Goal: Task Accomplishment & Management: Use online tool/utility

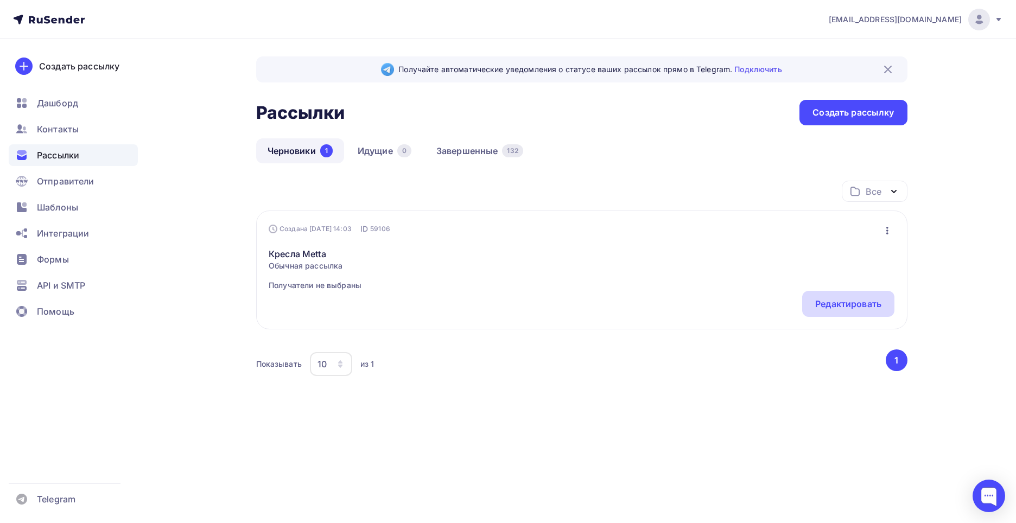
click at [805, 304] on div "Редактировать" at bounding box center [848, 304] width 92 height 26
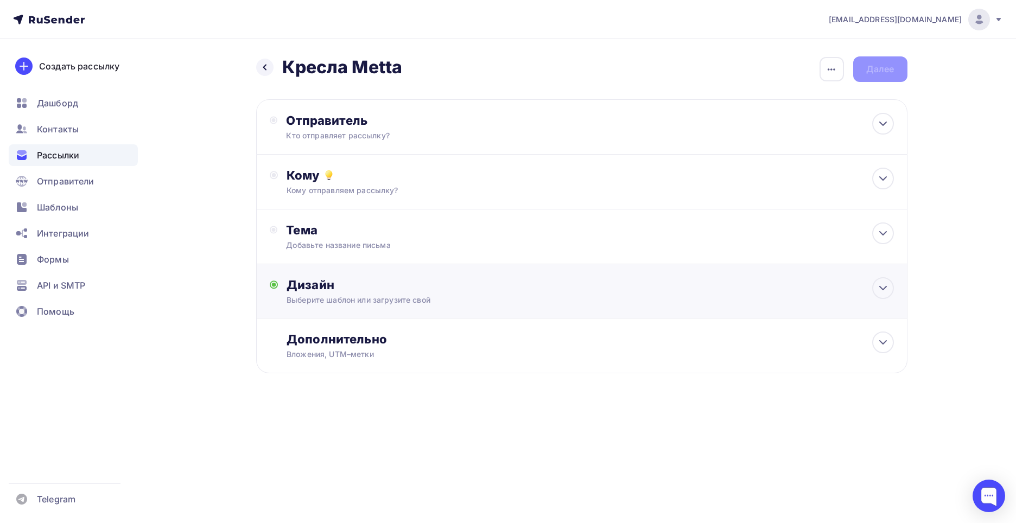
click at [463, 289] on div "Дизайн" at bounding box center [590, 284] width 607 height 15
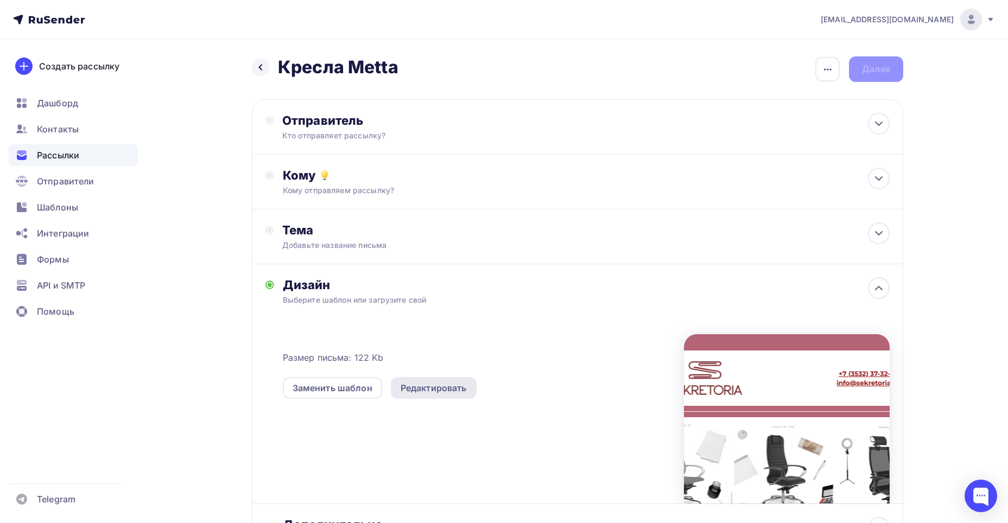
click at [405, 384] on div "Редактировать" at bounding box center [434, 388] width 86 height 22
click at [406, 388] on div "Редактировать" at bounding box center [434, 388] width 66 height 13
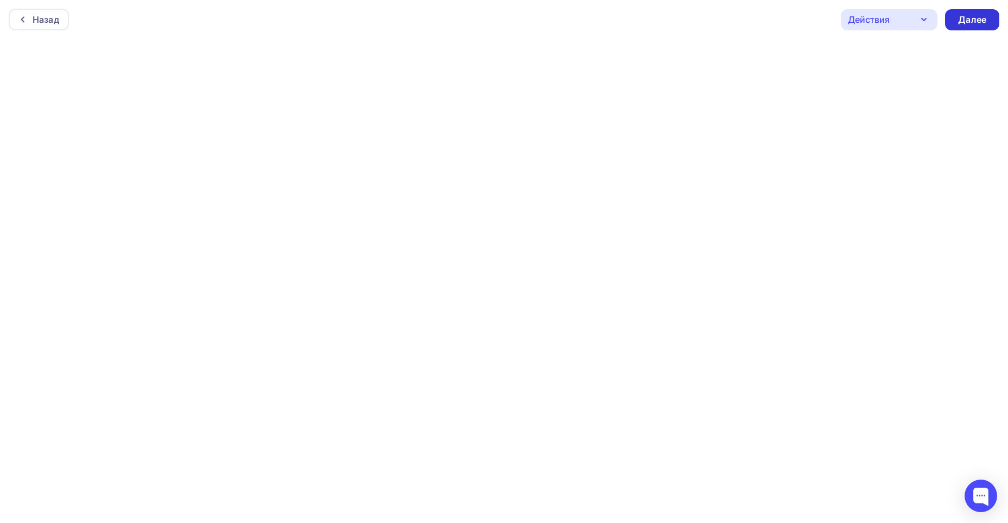
click at [962, 25] on div "Далее" at bounding box center [972, 20] width 28 height 12
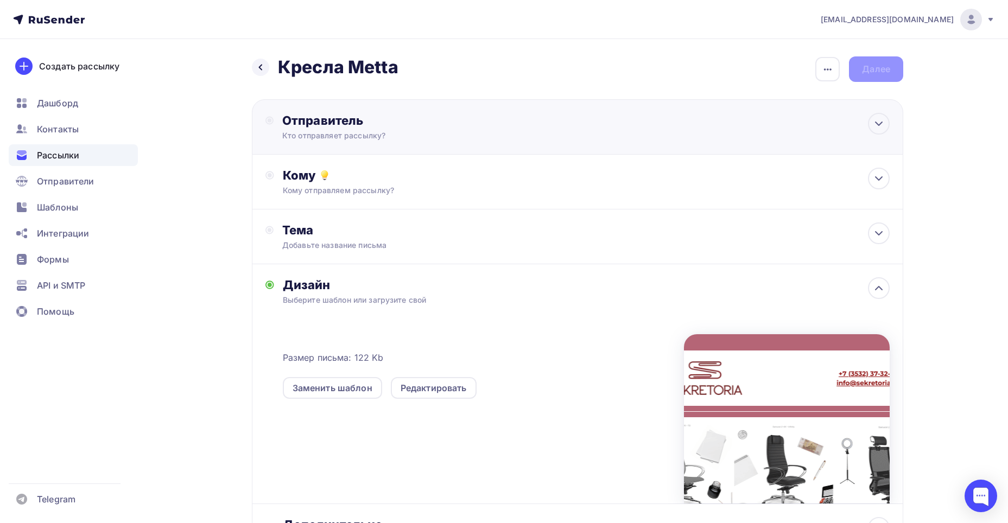
click at [410, 117] on div "Отправитель" at bounding box center [399, 120] width 235 height 15
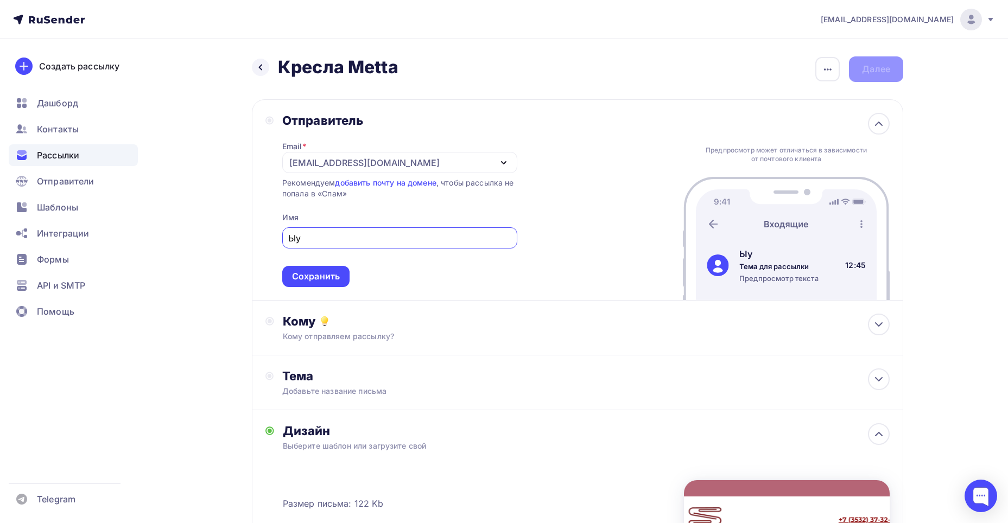
type input "Ы"
type input "Sekretoria"
click at [335, 276] on div "Сохранить" at bounding box center [316, 276] width 48 height 12
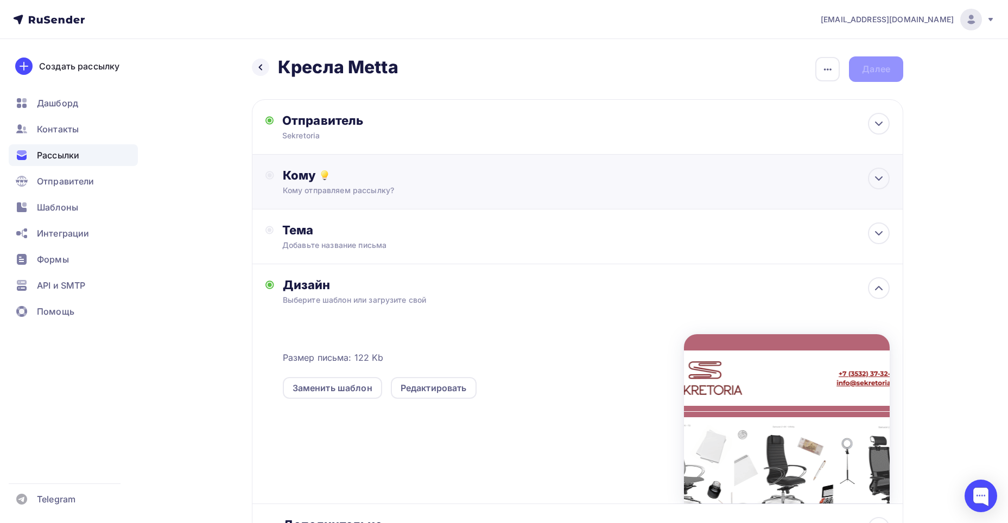
click at [413, 186] on div "Кому отправляем рассылку?" at bounding box center [556, 190] width 547 height 11
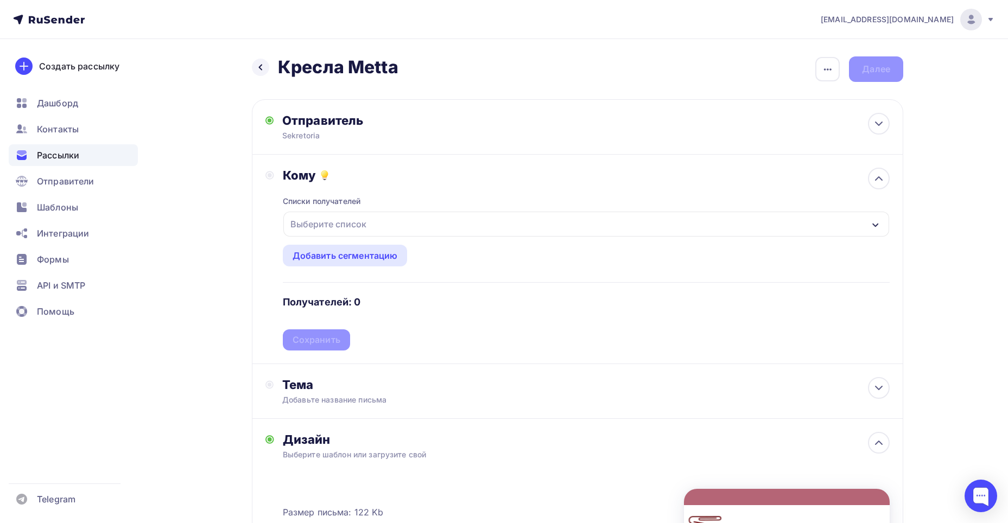
click at [378, 225] on div "Выберите список" at bounding box center [586, 224] width 606 height 25
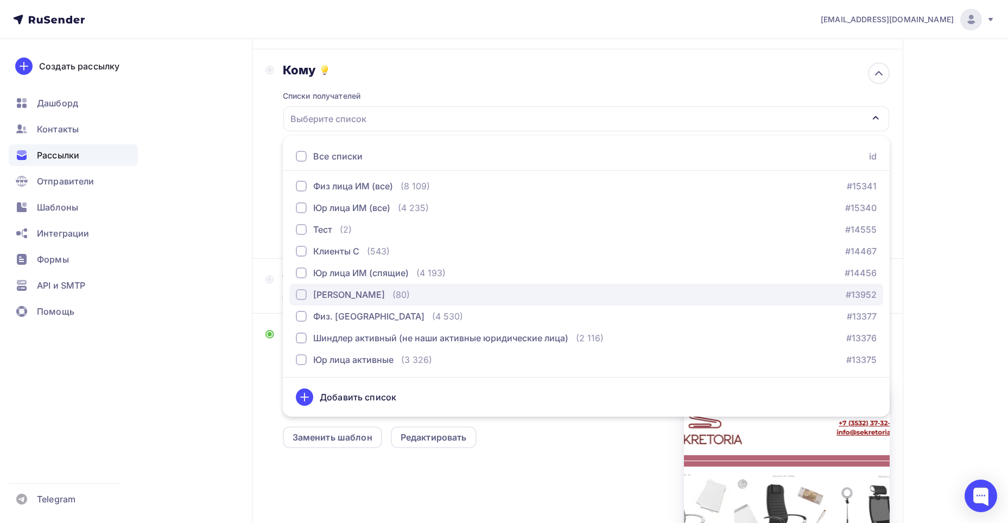
scroll to position [217, 0]
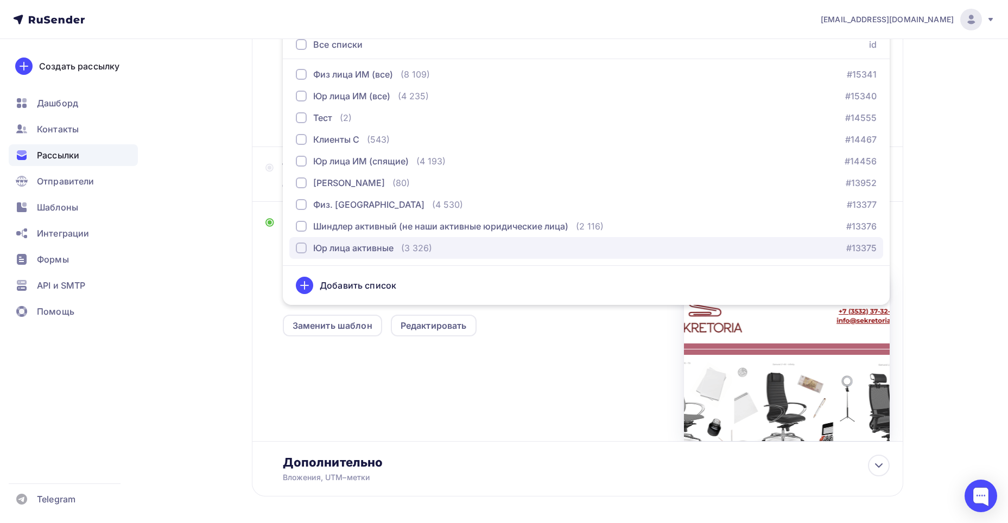
click at [299, 242] on div "Юр лица активные" at bounding box center [345, 248] width 98 height 13
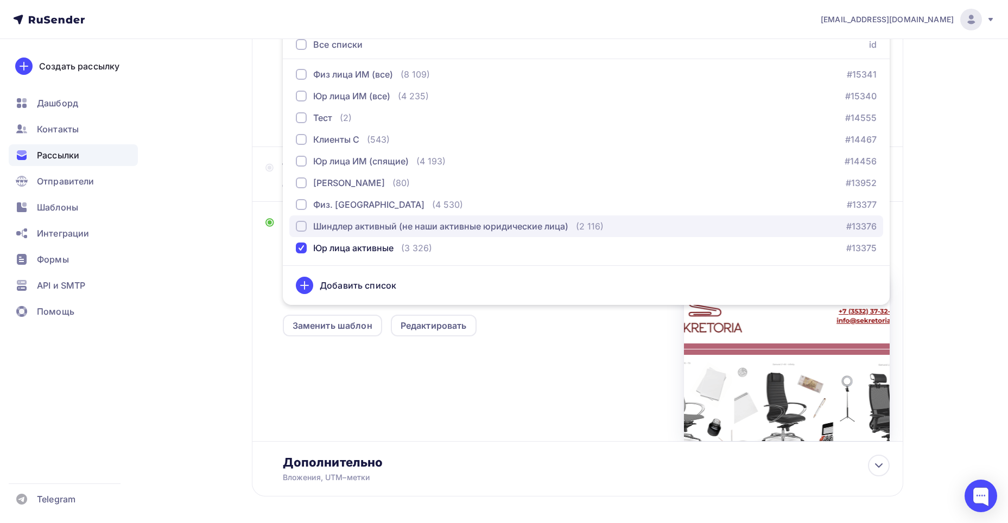
click at [301, 226] on div "button" at bounding box center [301, 226] width 11 height 11
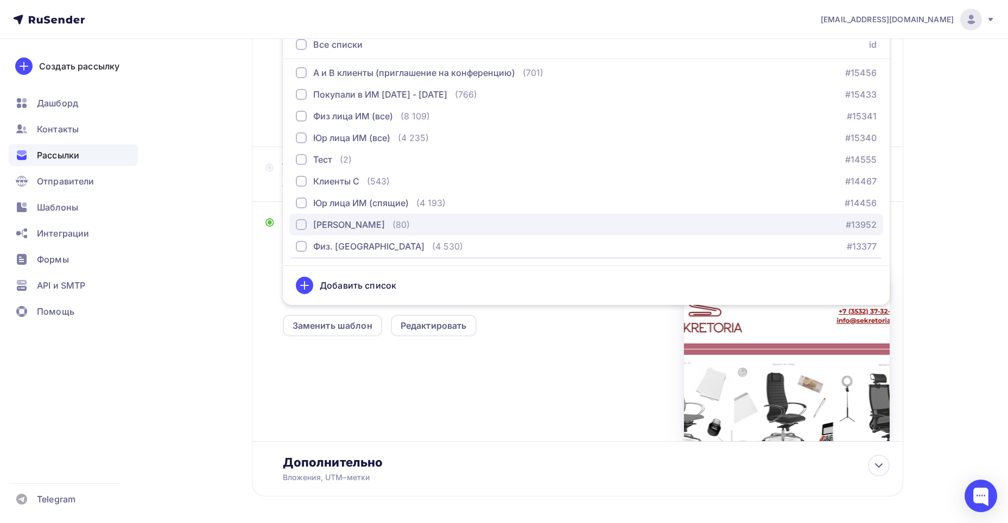
scroll to position [469, 0]
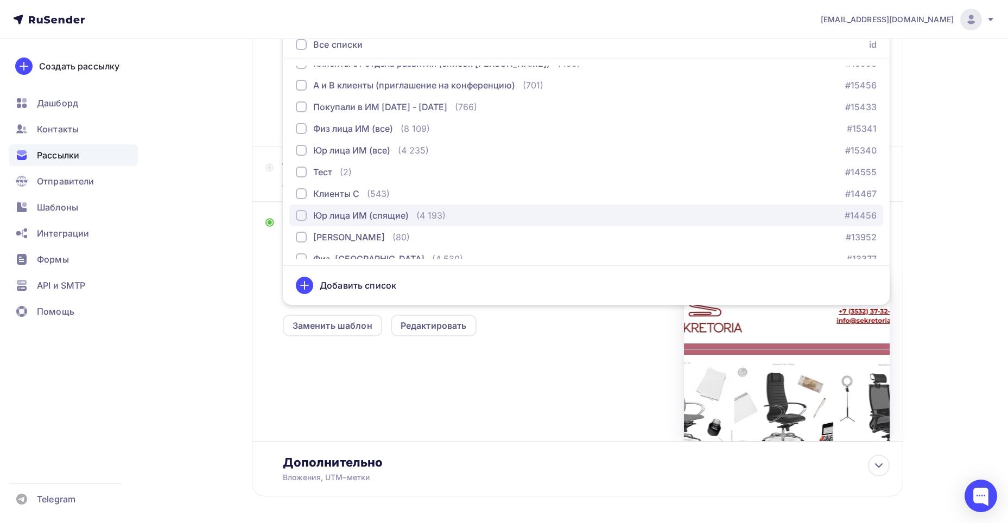
click at [306, 213] on div "button" at bounding box center [301, 215] width 11 height 11
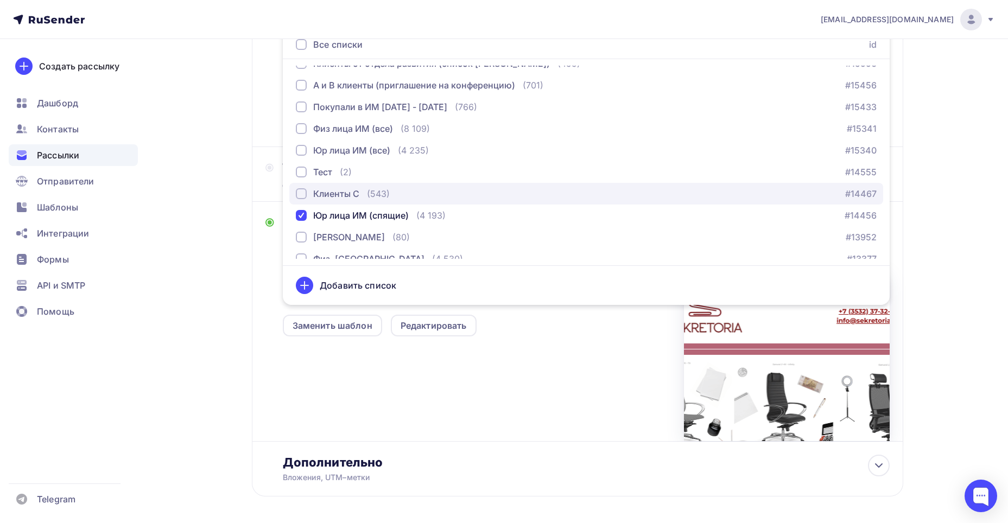
click at [306, 195] on div "button" at bounding box center [301, 193] width 11 height 11
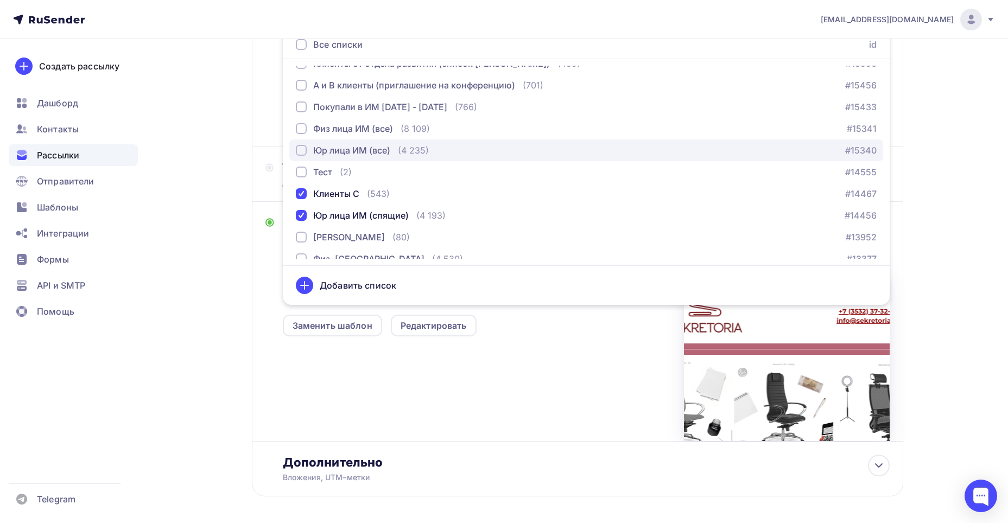
click at [300, 149] on div "button" at bounding box center [301, 150] width 11 height 11
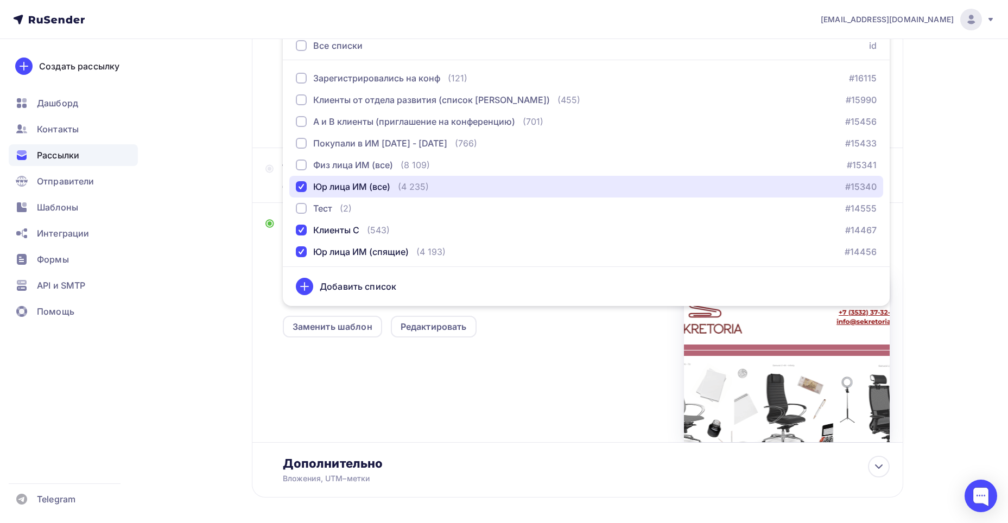
scroll to position [415, 0]
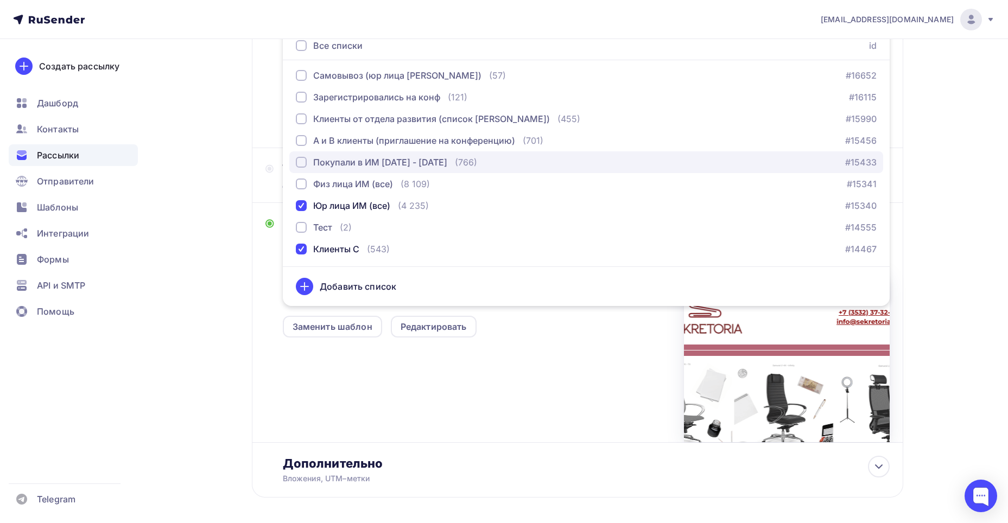
click at [301, 158] on div "button" at bounding box center [301, 162] width 11 height 11
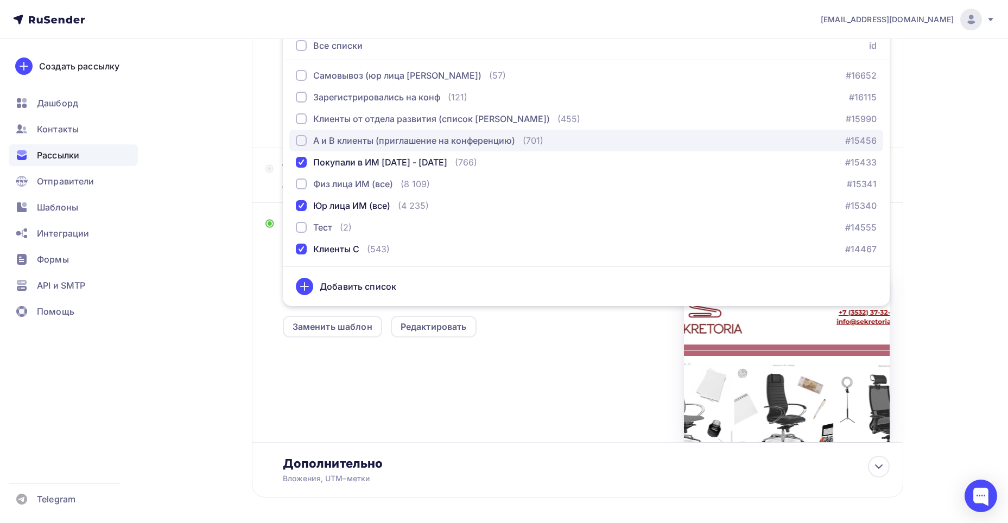
click at [300, 136] on div "button" at bounding box center [301, 140] width 11 height 11
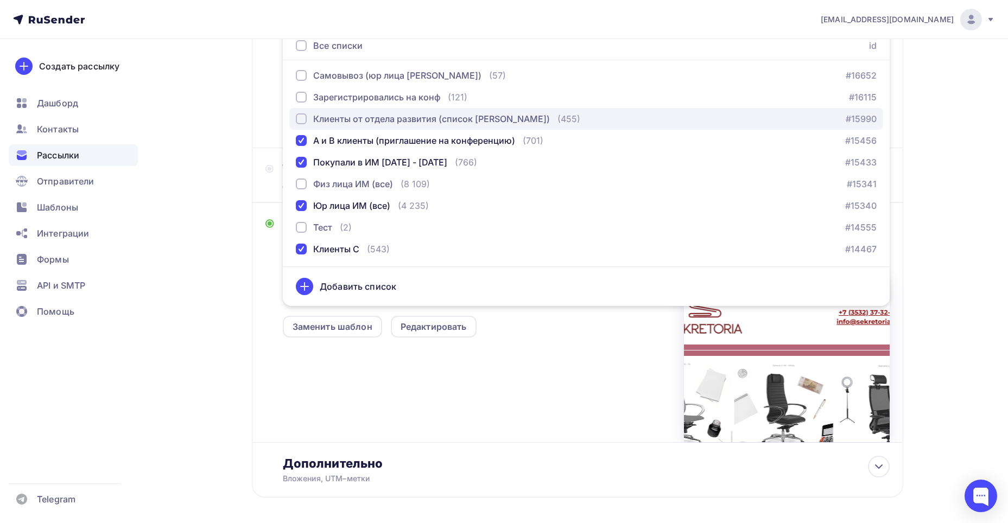
click at [295, 118] on button "Клиенты от отдела развития (список [PERSON_NAME]) (455) #15990" at bounding box center [586, 119] width 594 height 22
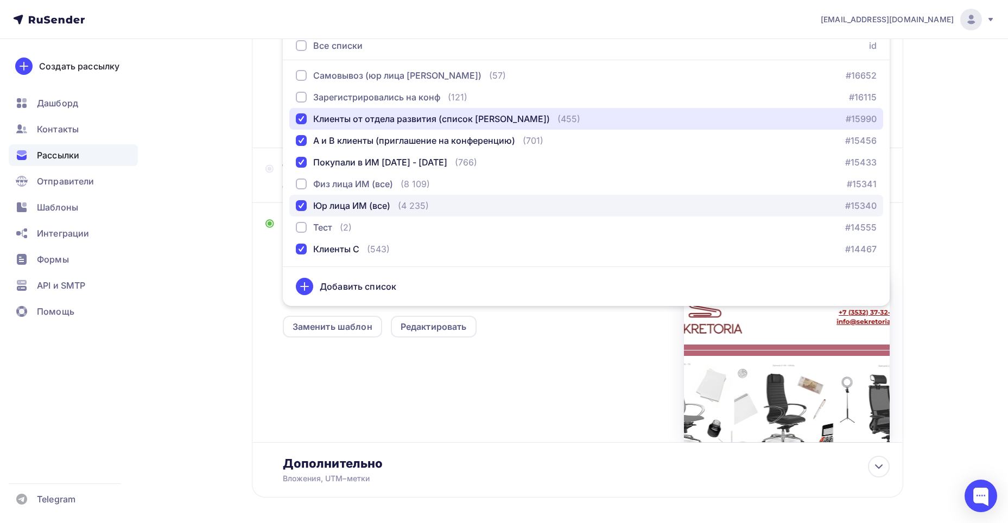
scroll to position [361, 0]
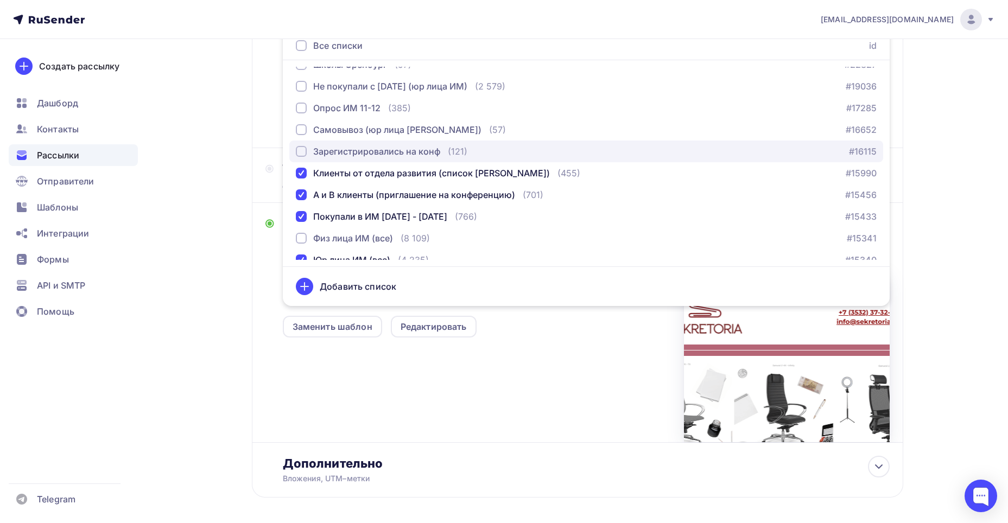
click at [305, 148] on div "button" at bounding box center [301, 151] width 11 height 11
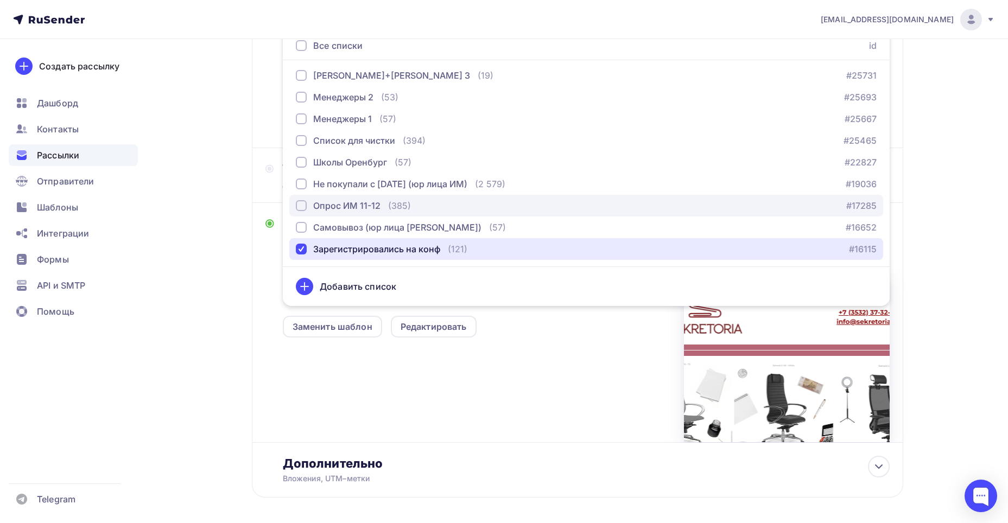
scroll to position [252, 0]
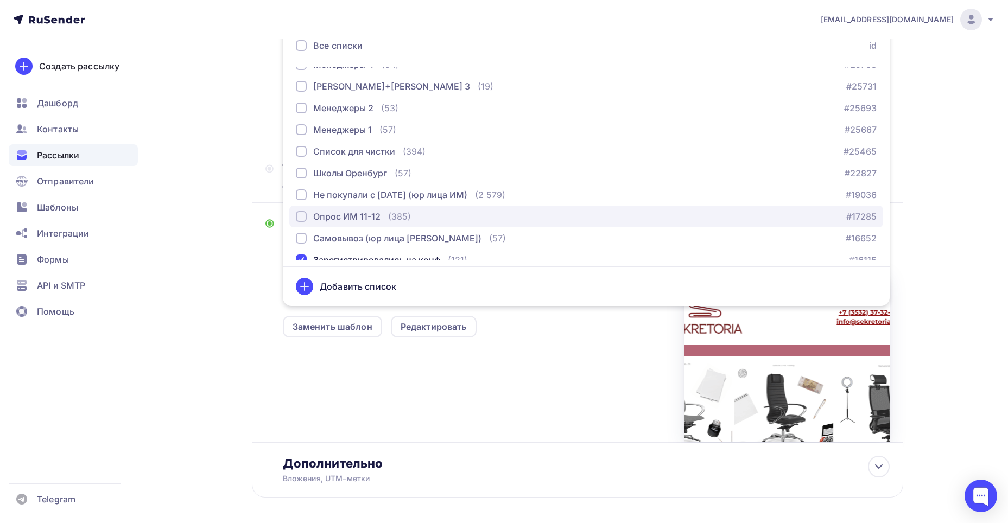
click at [304, 217] on div "button" at bounding box center [301, 216] width 11 height 11
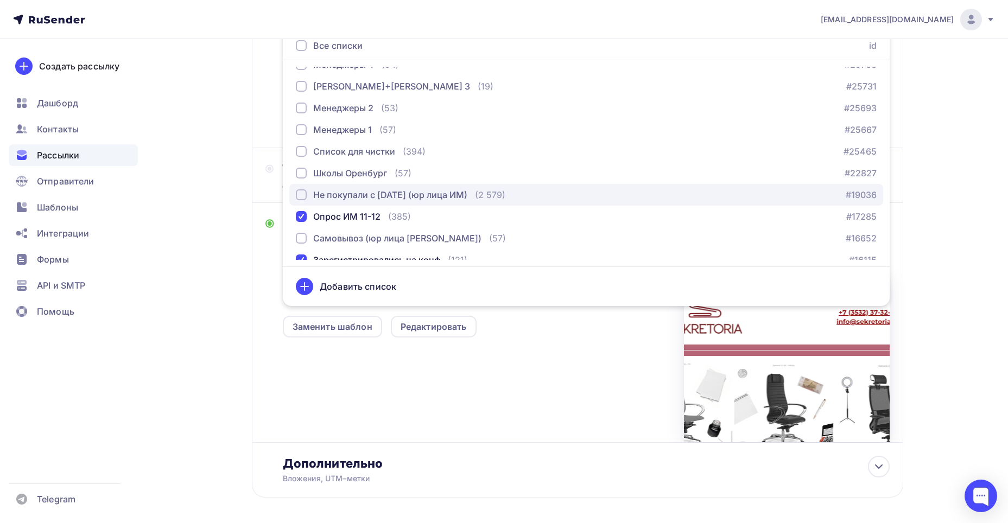
click at [301, 192] on div "button" at bounding box center [301, 194] width 11 height 11
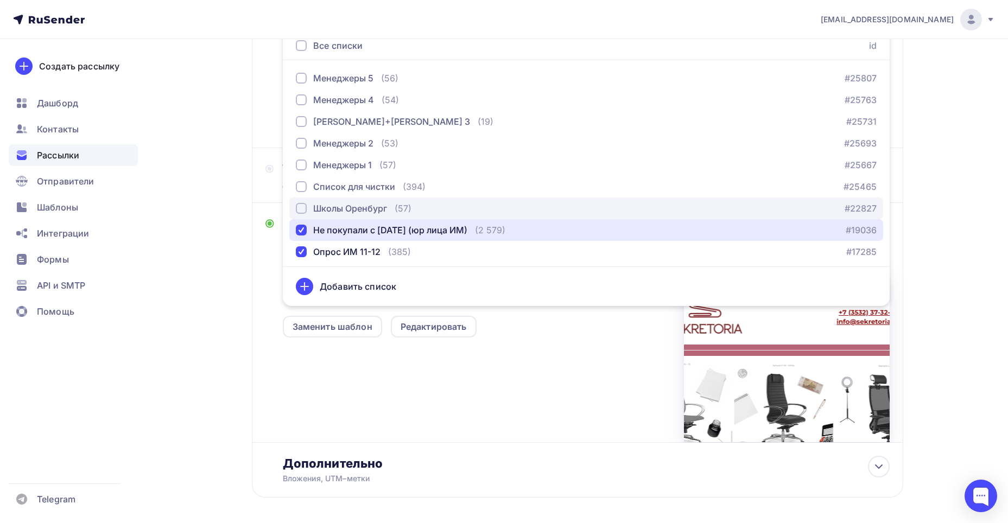
scroll to position [198, 0]
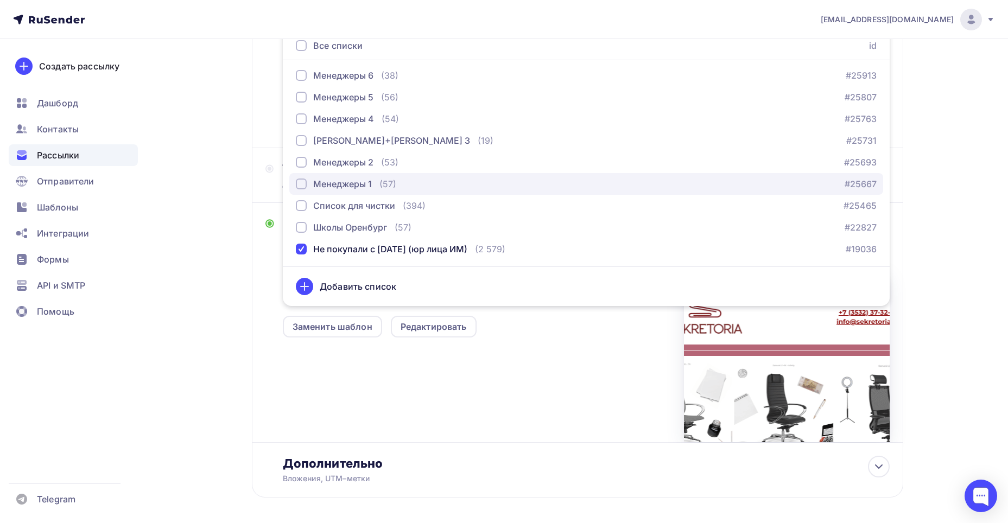
click at [304, 184] on div "button" at bounding box center [301, 184] width 11 height 11
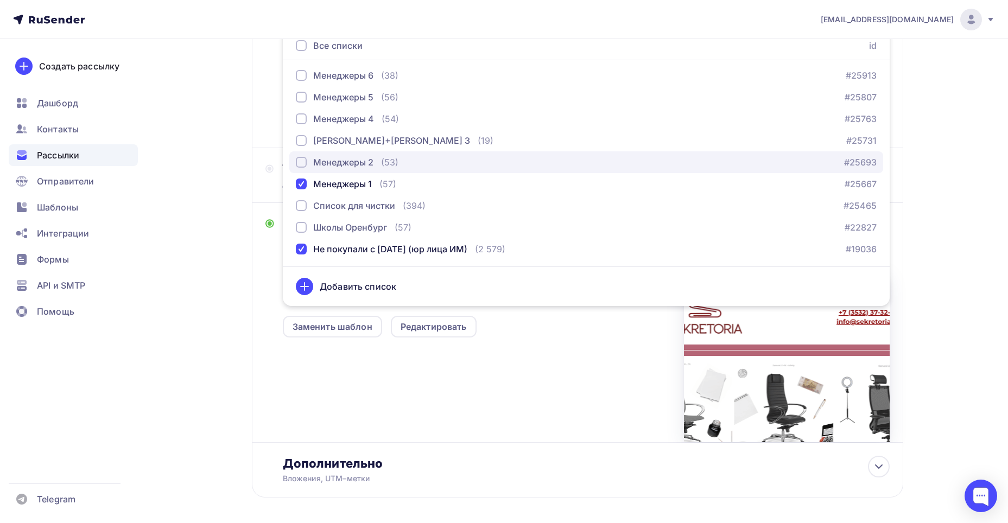
drag, startPoint x: 301, startPoint y: 161, endPoint x: 301, endPoint y: 154, distance: 6.5
click at [301, 161] on div "button" at bounding box center [301, 162] width 11 height 11
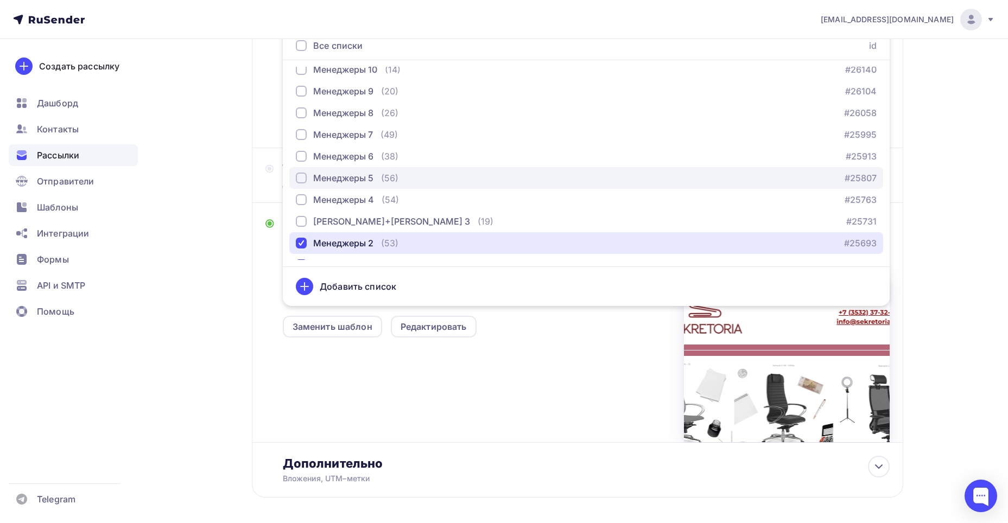
scroll to position [89, 0]
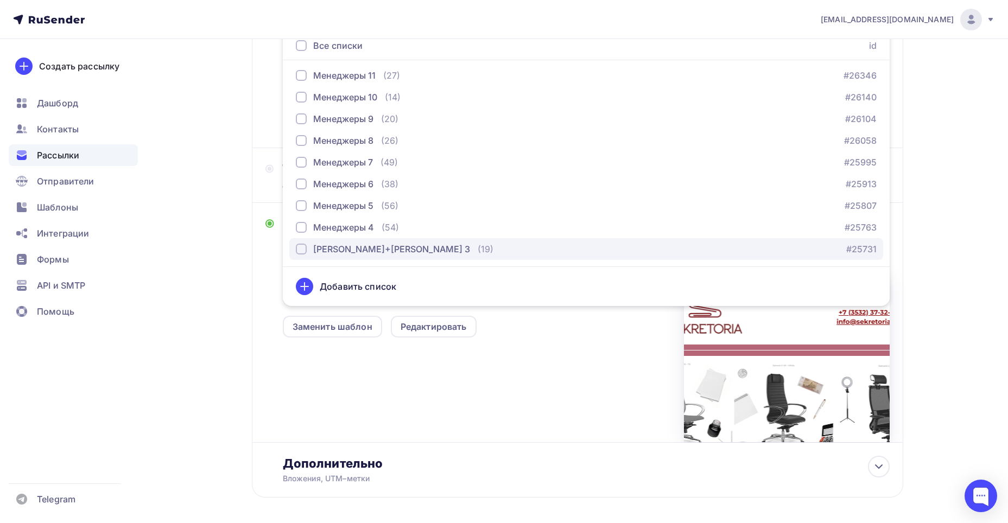
click at [303, 249] on div "button" at bounding box center [301, 249] width 11 height 11
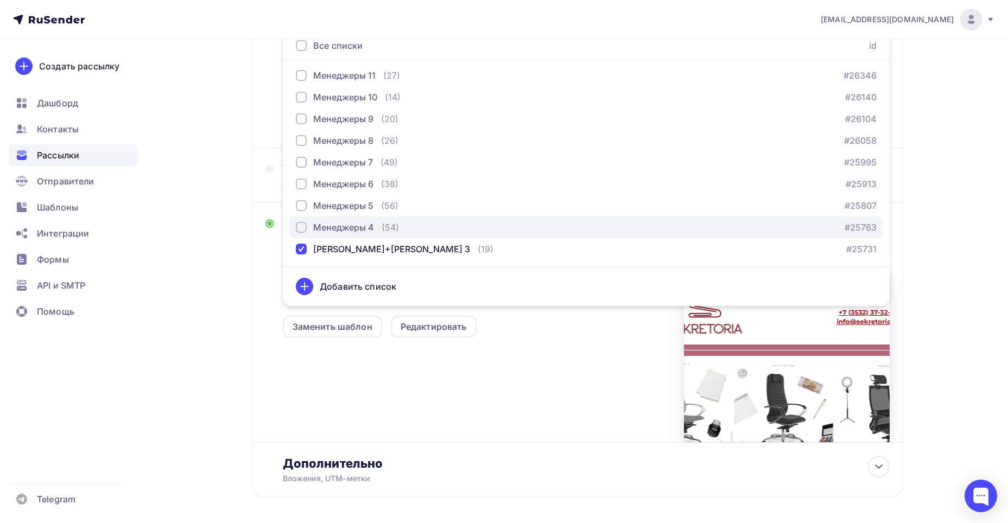
click at [300, 223] on div "button" at bounding box center [301, 227] width 11 height 11
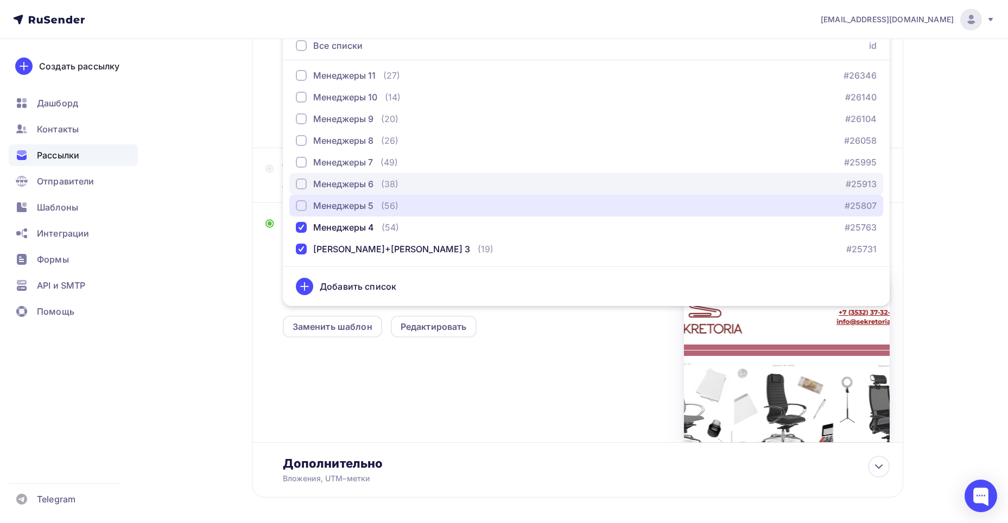
drag, startPoint x: 301, startPoint y: 203, endPoint x: 302, endPoint y: 190, distance: 12.6
click at [301, 201] on div "button" at bounding box center [301, 205] width 11 height 11
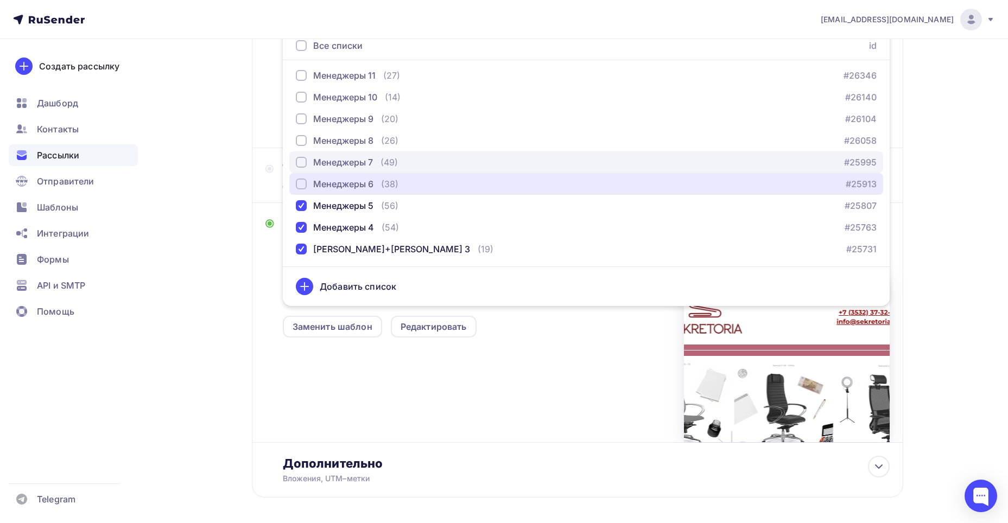
drag, startPoint x: 303, startPoint y: 184, endPoint x: 298, endPoint y: 173, distance: 12.1
click at [302, 181] on div "button" at bounding box center [301, 184] width 11 height 11
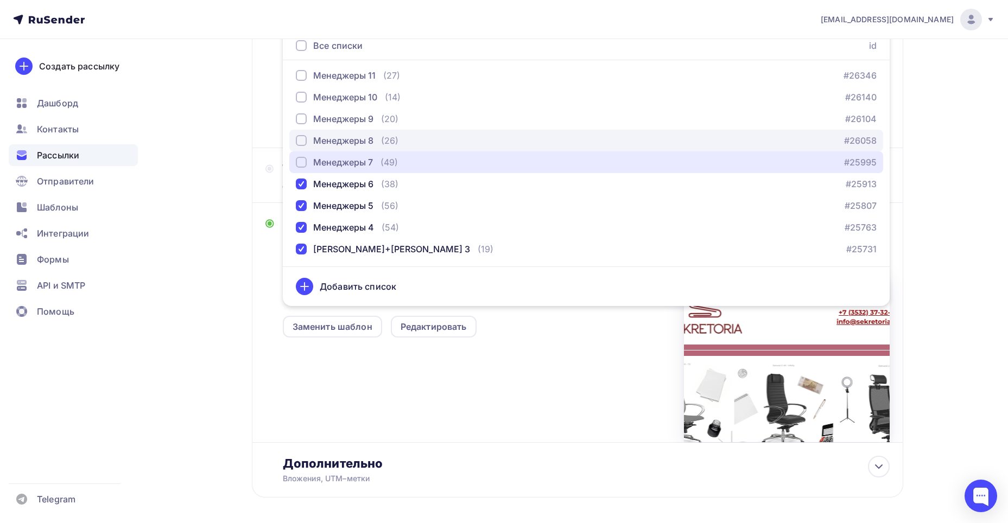
drag, startPoint x: 299, startPoint y: 163, endPoint x: 305, endPoint y: 140, distance: 24.2
click at [299, 162] on div "button" at bounding box center [301, 162] width 11 height 11
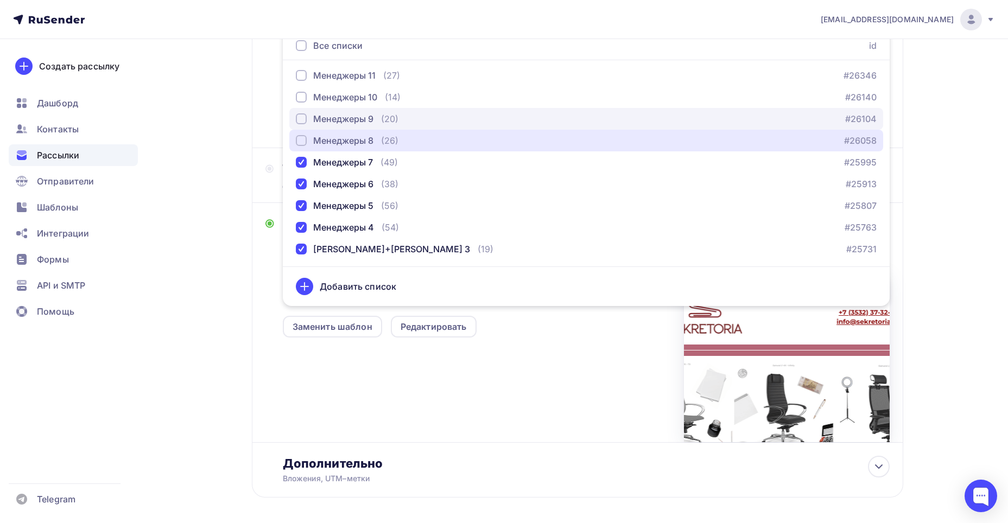
drag, startPoint x: 304, startPoint y: 140, endPoint x: 301, endPoint y: 129, distance: 10.8
click at [302, 135] on div "button" at bounding box center [301, 140] width 11 height 11
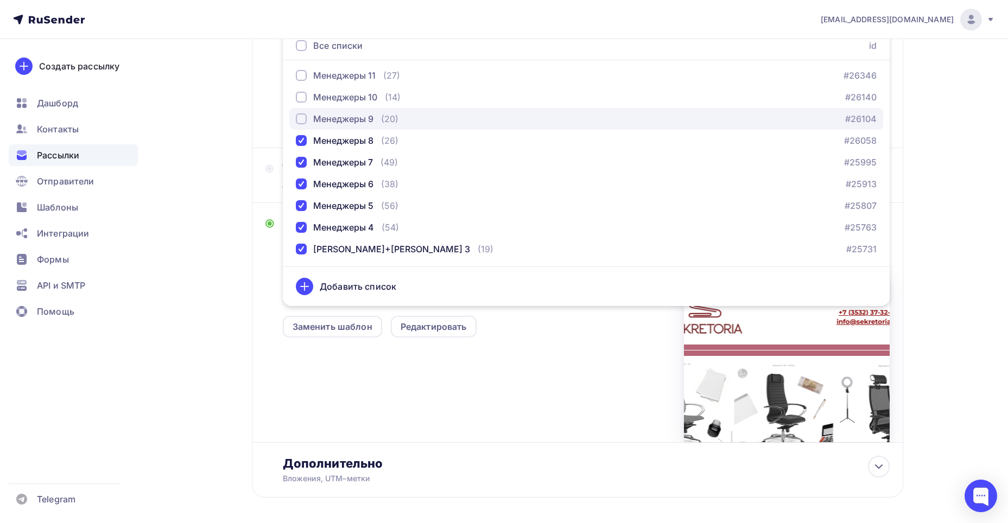
click at [302, 117] on div "button" at bounding box center [301, 118] width 11 height 11
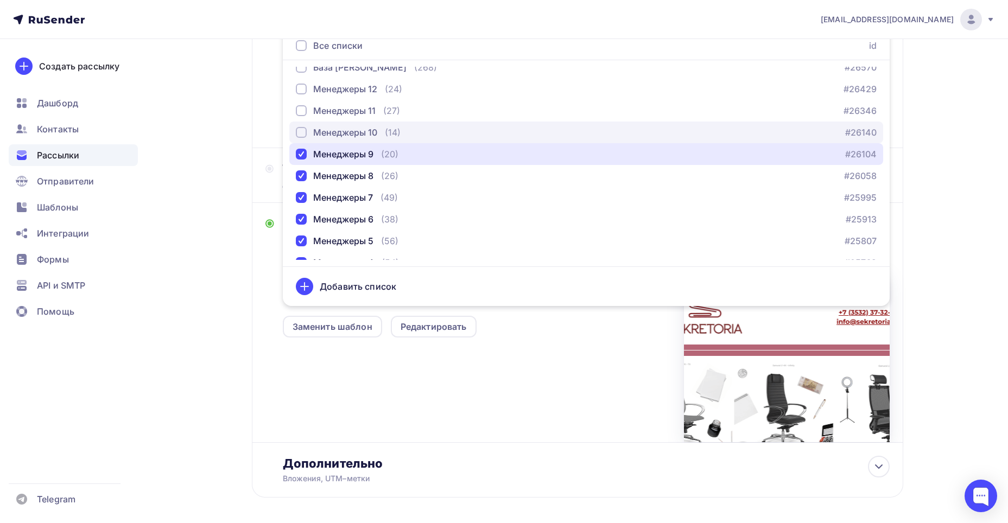
scroll to position [35, 0]
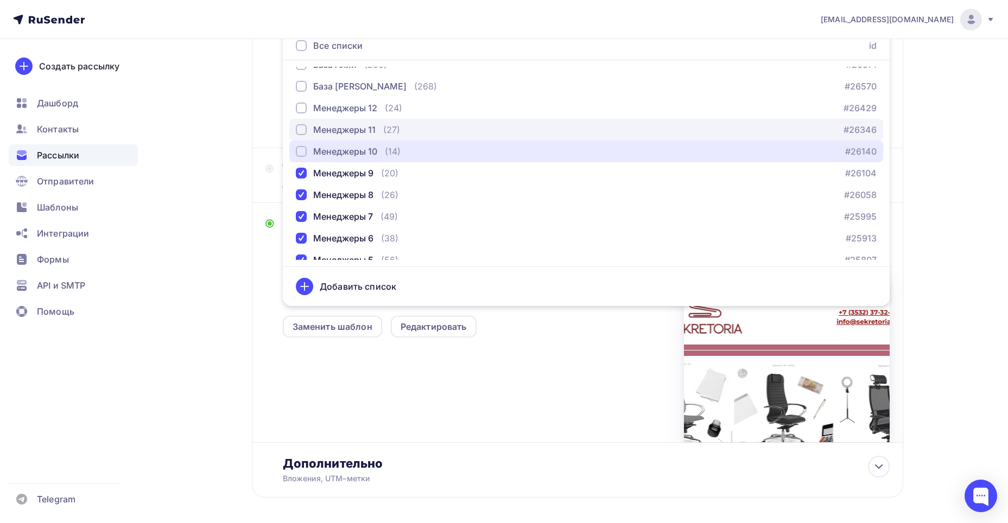
drag, startPoint x: 300, startPoint y: 150, endPoint x: 302, endPoint y: 140, distance: 10.7
click at [300, 148] on div "button" at bounding box center [301, 151] width 11 height 11
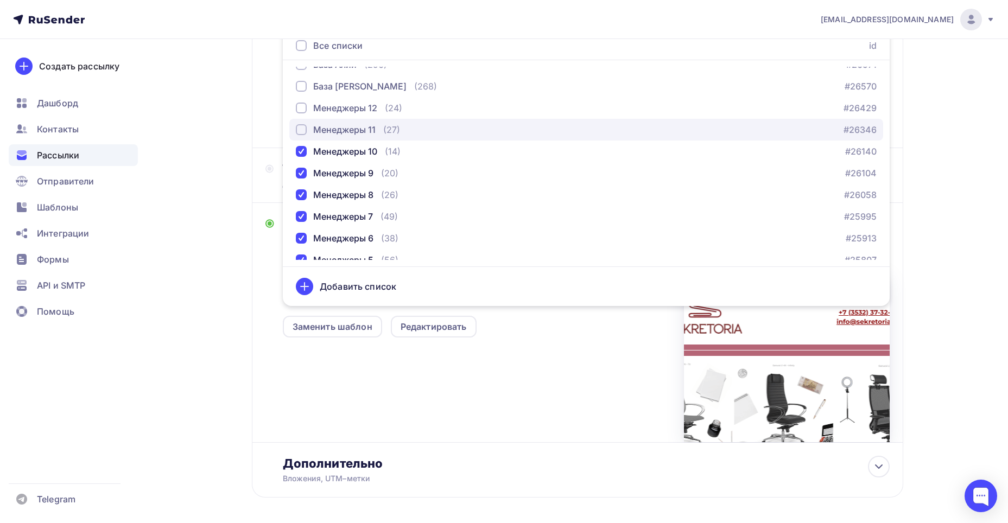
click at [305, 129] on div "button" at bounding box center [301, 129] width 11 height 11
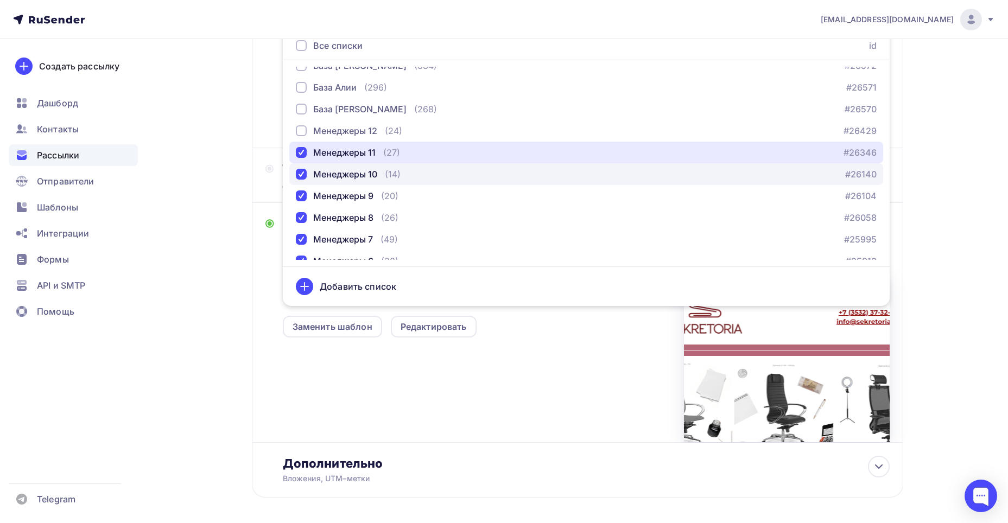
scroll to position [0, 0]
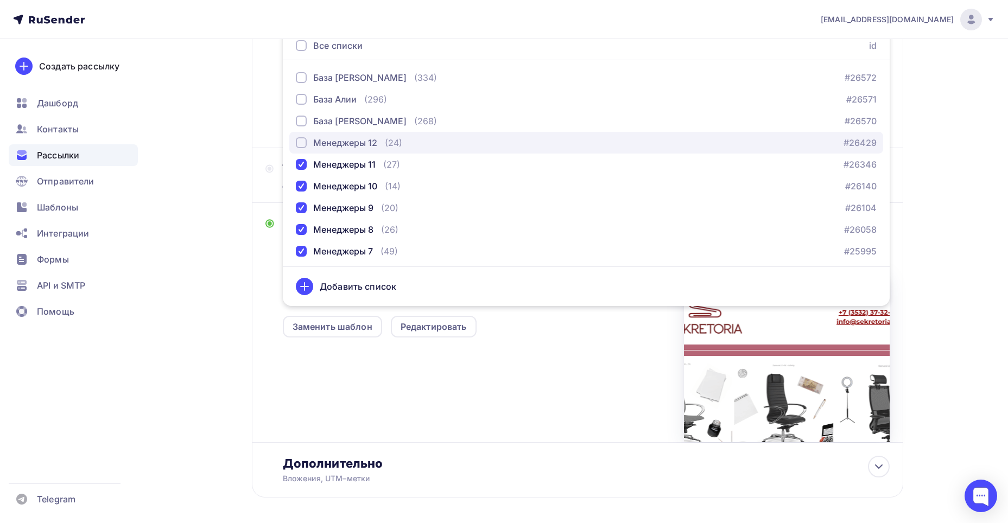
click at [303, 141] on div "button" at bounding box center [301, 142] width 11 height 11
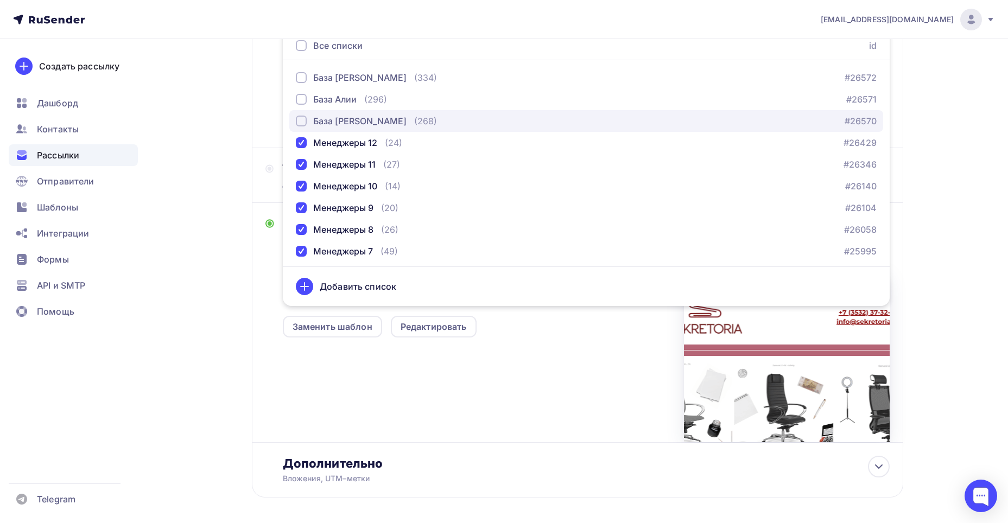
click at [298, 117] on div "button" at bounding box center [301, 121] width 11 height 11
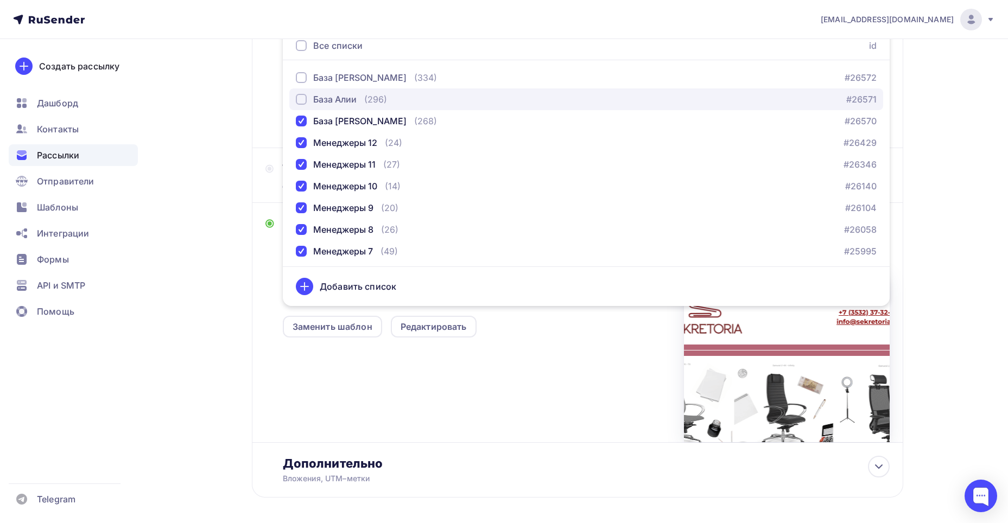
click at [295, 100] on button "База Алии (296) #26571" at bounding box center [586, 99] width 594 height 22
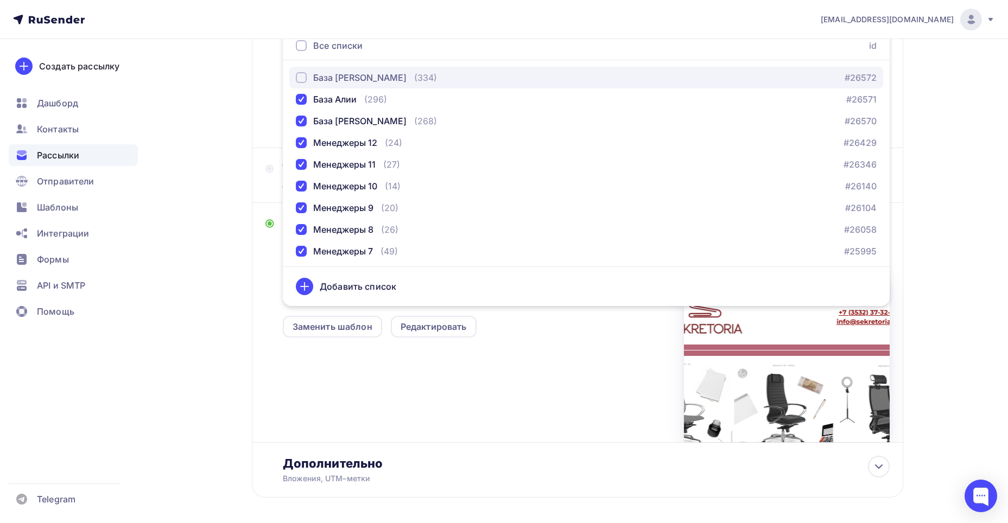
click at [309, 75] on div "База [PERSON_NAME]" at bounding box center [351, 77] width 111 height 13
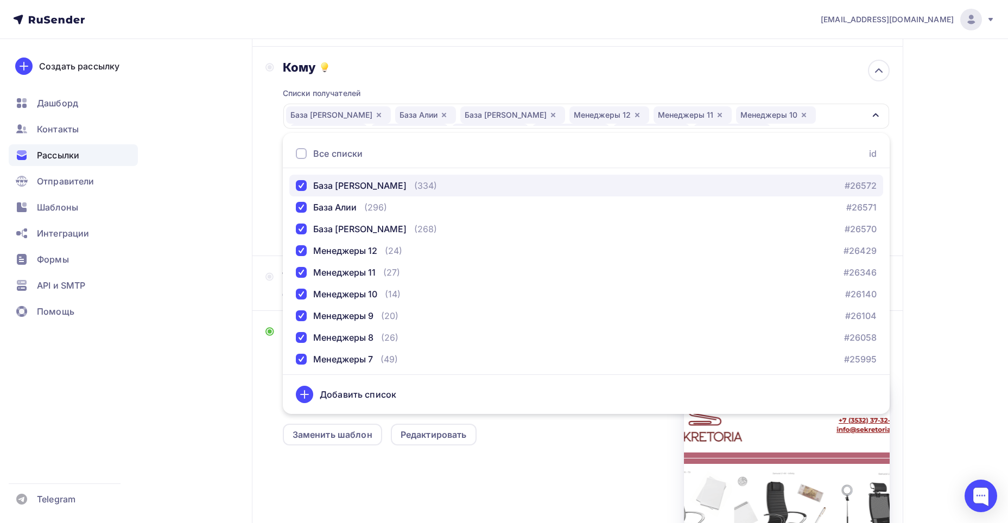
scroll to position [108, 0]
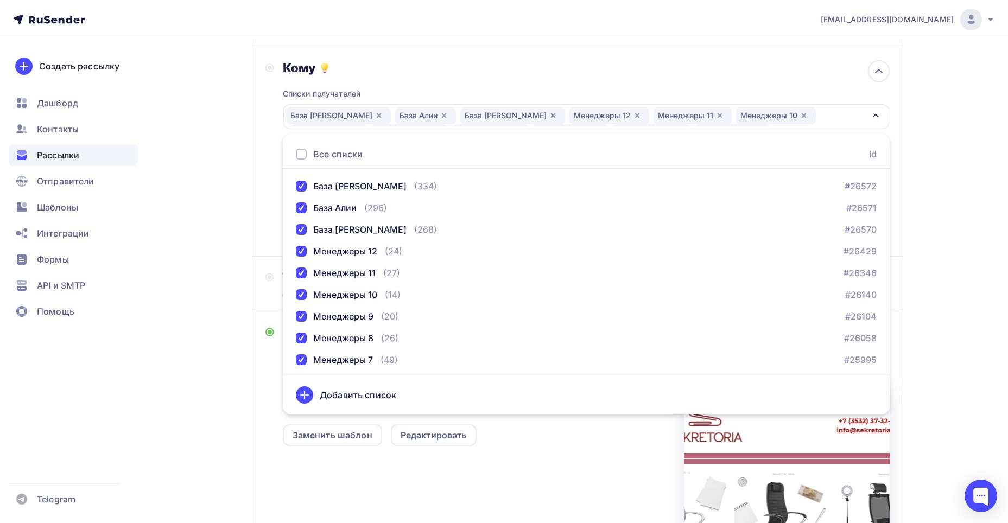
click at [262, 172] on div "Кому Списки получателей База [PERSON_NAME] База Алии База [PERSON_NAME] Менедже…" at bounding box center [578, 152] width 652 height 210
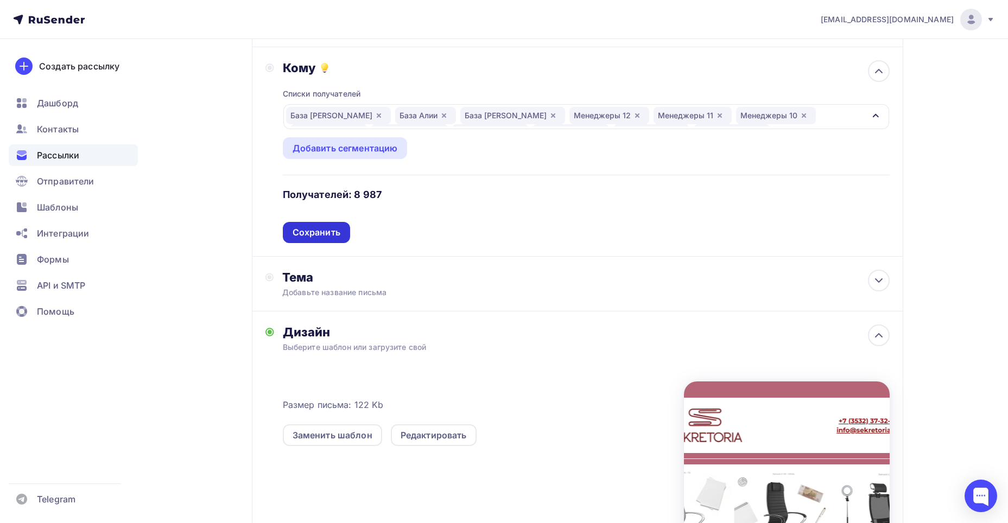
click at [304, 232] on div "Сохранить" at bounding box center [317, 232] width 48 height 12
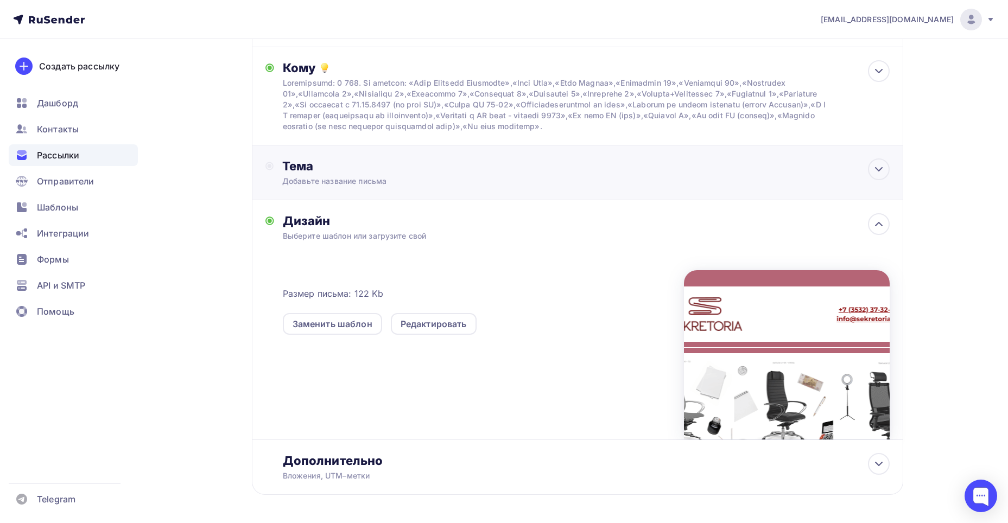
click at [396, 183] on div "Добавьте название письма" at bounding box center [378, 181] width 193 height 11
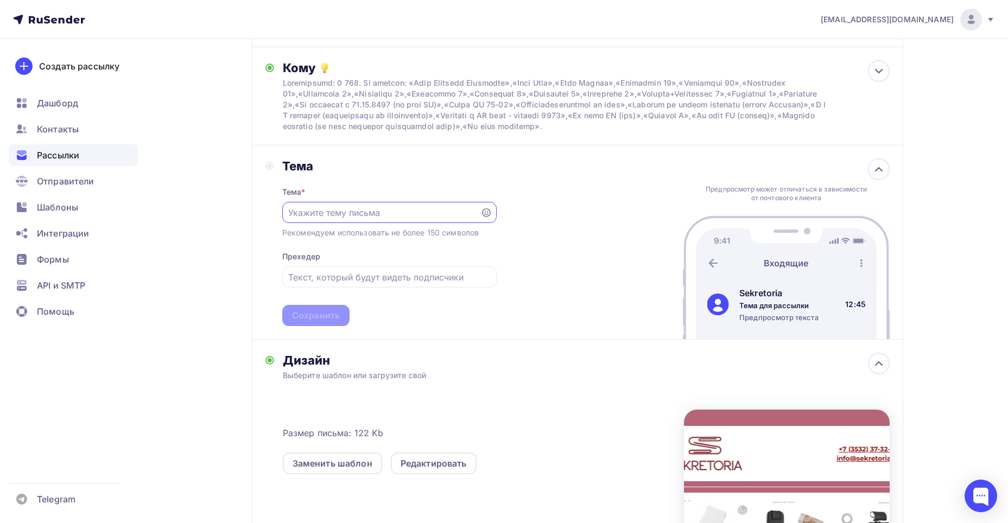
scroll to position [0, 0]
type input "B"
type input "м"
type input "Идеальное кресло для вашего офиса!"
click at [318, 321] on div "Сохранить" at bounding box center [316, 315] width 48 height 12
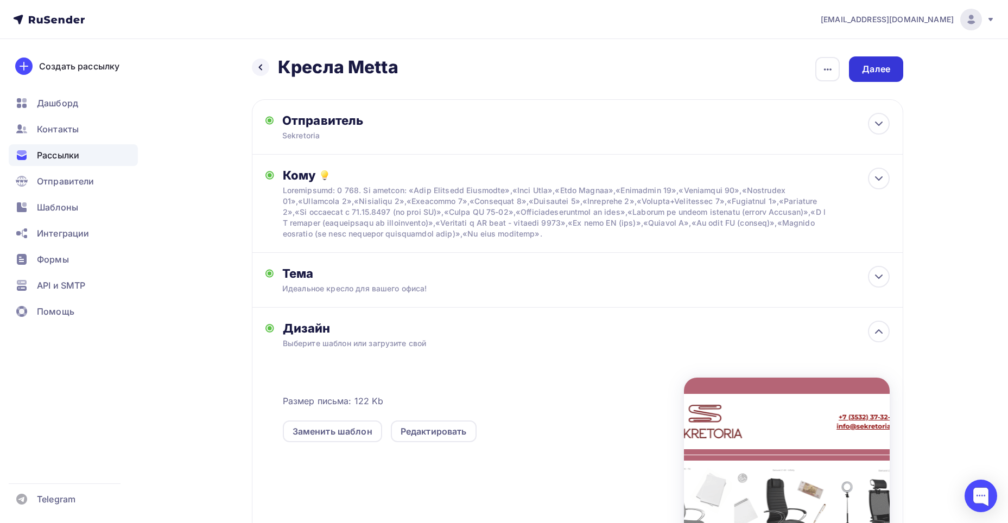
click at [861, 56] on div "Далее" at bounding box center [876, 69] width 54 height 26
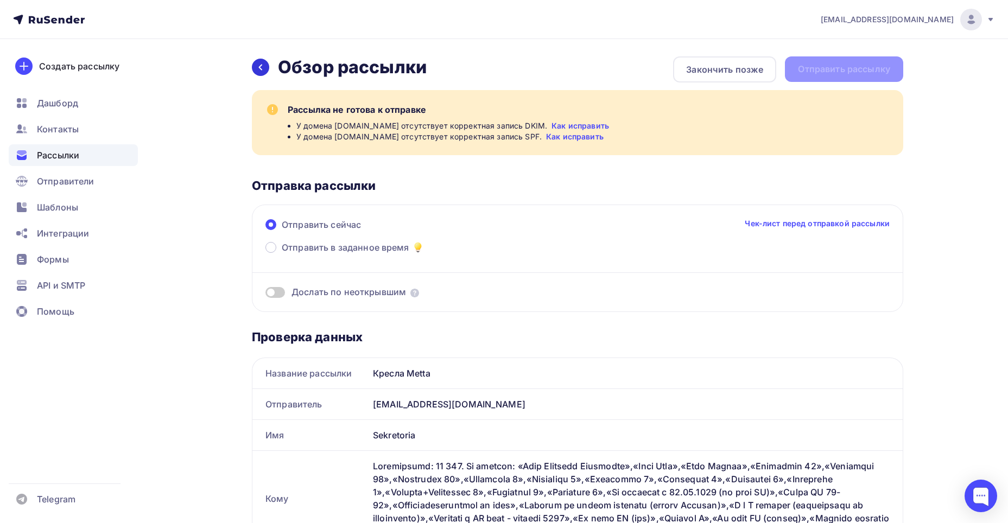
click at [259, 68] on icon at bounding box center [260, 67] width 9 height 9
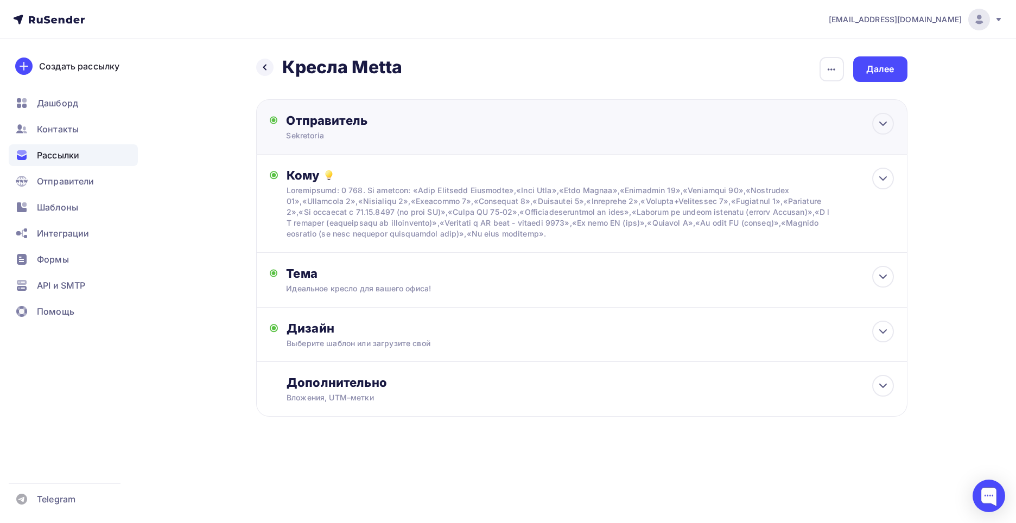
click at [348, 138] on div "Sekretoria" at bounding box center [392, 135] width 212 height 11
type input "Sekretoria"
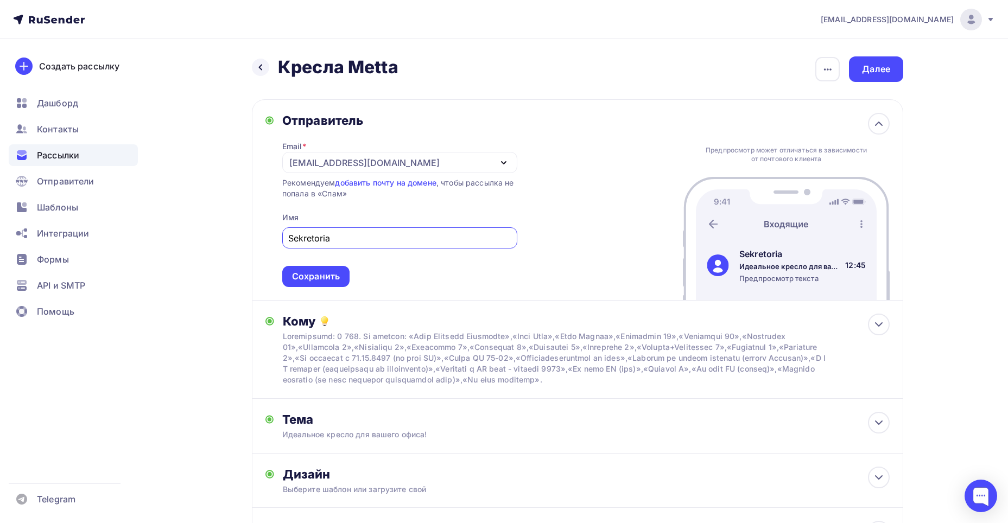
click at [370, 157] on div "[EMAIL_ADDRESS][DOMAIN_NAME]" at bounding box center [364, 162] width 150 height 13
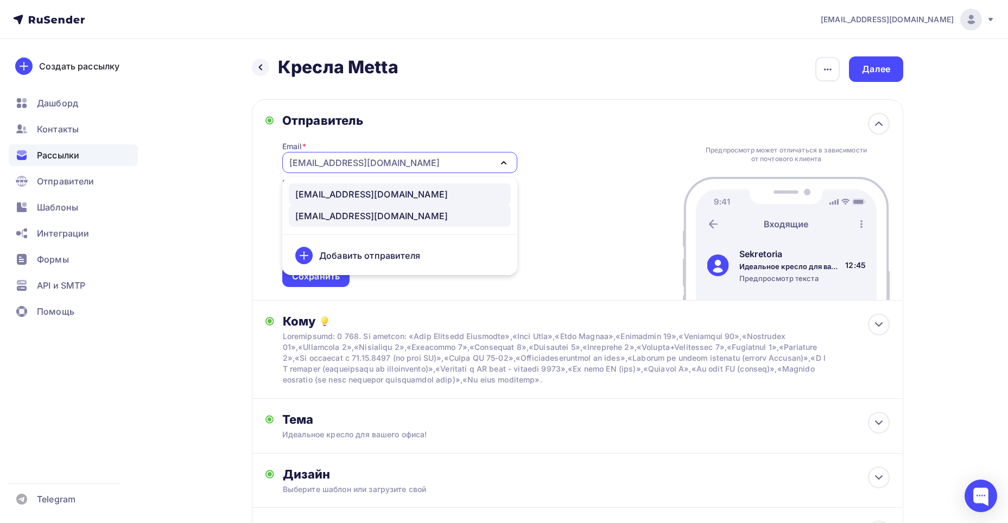
click at [363, 192] on div "[EMAIL_ADDRESS][DOMAIN_NAME]" at bounding box center [371, 194] width 153 height 13
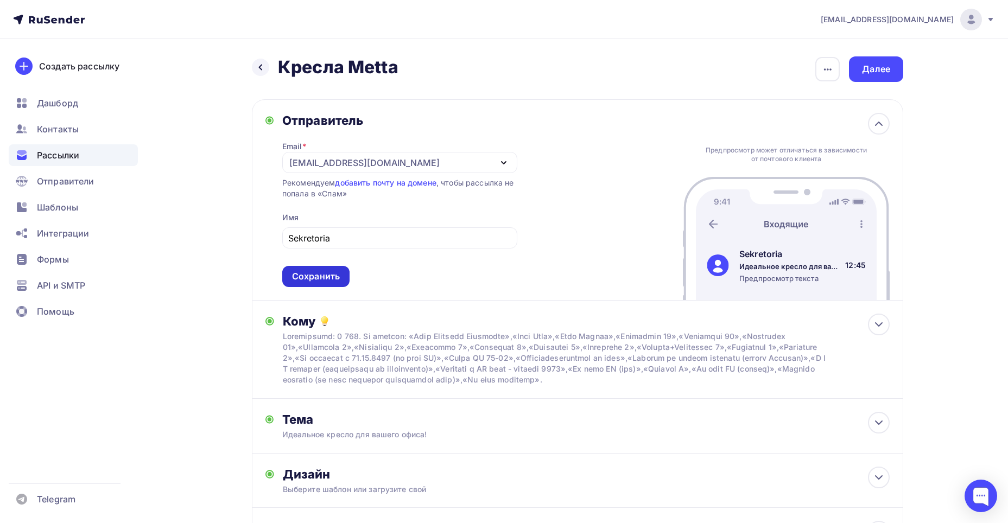
click at [332, 276] on div "Сохранить" at bounding box center [316, 276] width 48 height 12
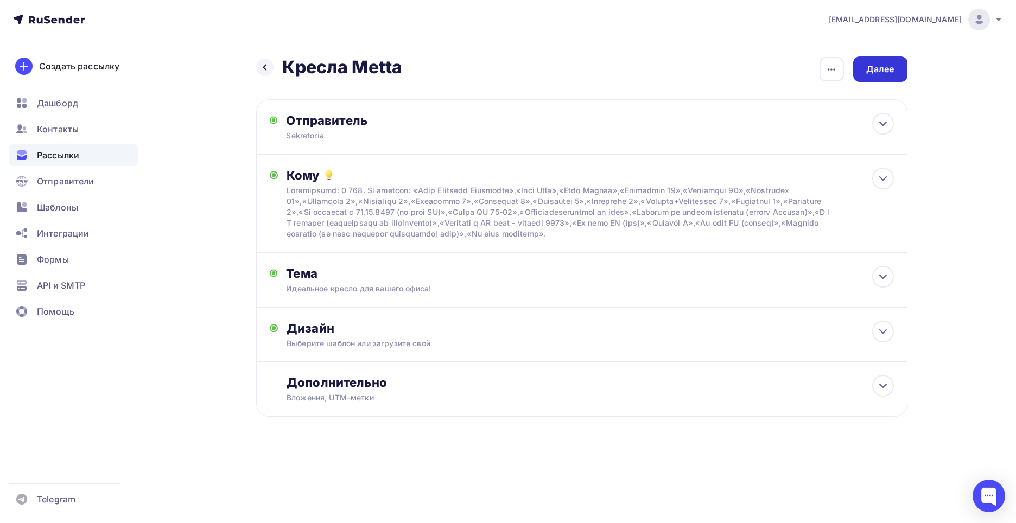
click at [882, 68] on div "Далее" at bounding box center [881, 69] width 28 height 12
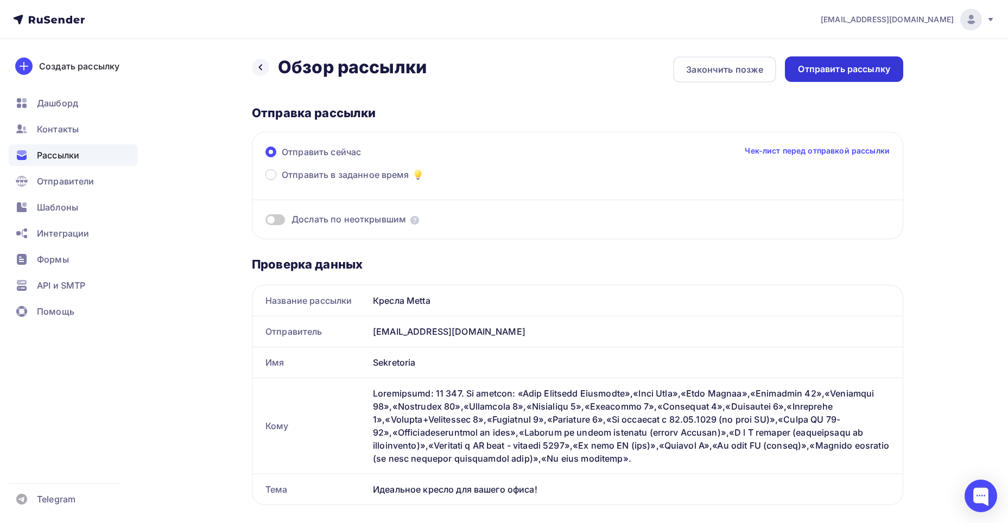
click at [854, 62] on div "Отправить рассылку" at bounding box center [844, 69] width 118 height 26
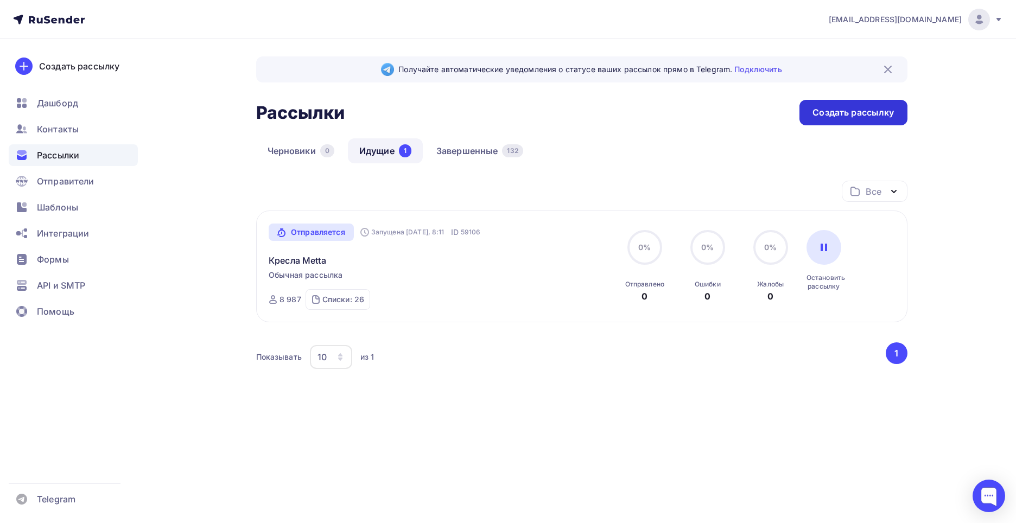
click at [831, 100] on div "Создать рассылку" at bounding box center [854, 113] width 108 height 26
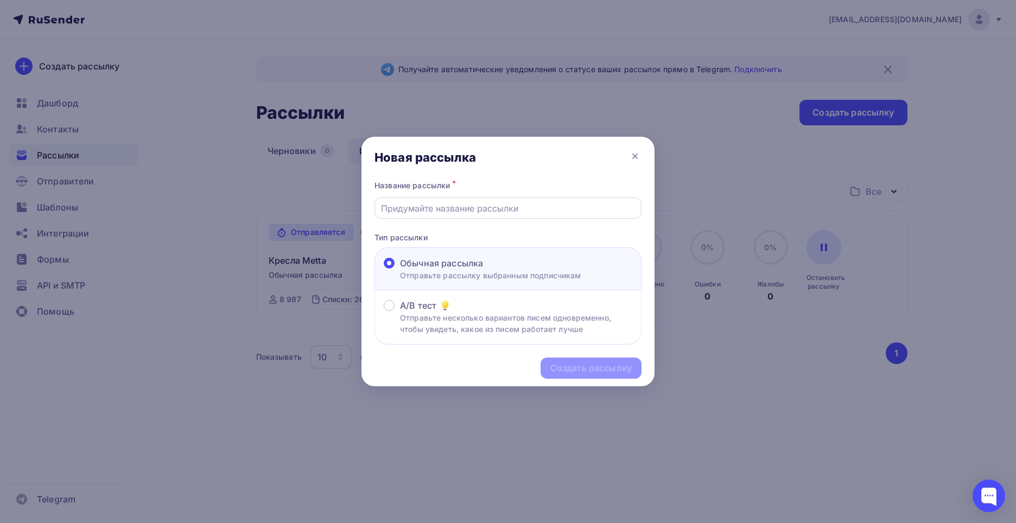
click at [499, 206] on input "text" at bounding box center [508, 208] width 255 height 13
type input "Ежедневники 2026"
click at [567, 368] on div "Создать рассылку" at bounding box center [591, 368] width 81 height 12
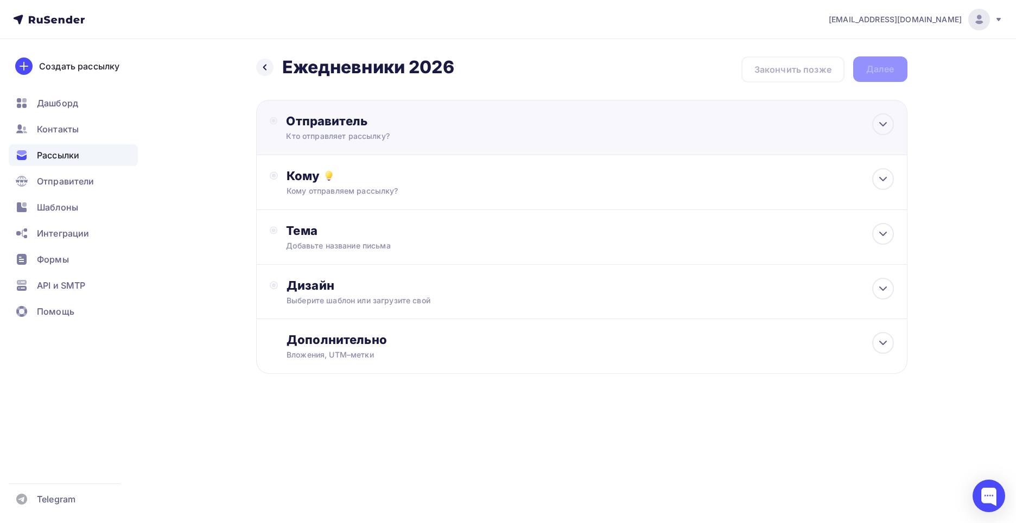
click at [421, 138] on div "Кто отправляет рассылку?" at bounding box center [392, 136] width 212 height 11
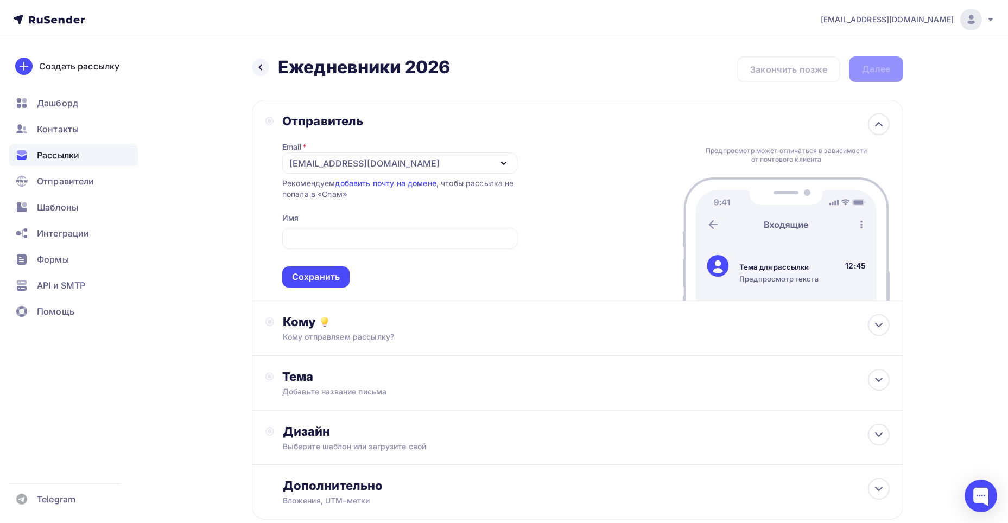
click at [379, 94] on div "Назад Ежедневники 2026 Ежедневники 2026 Закончить позже Далее Отправитель Email…" at bounding box center [578, 301] width 652 height 490
click at [413, 385] on div "Тема Добавьте название письма Тема * Рекомендуем использовать не более 150 симв…" at bounding box center [389, 383] width 214 height 28
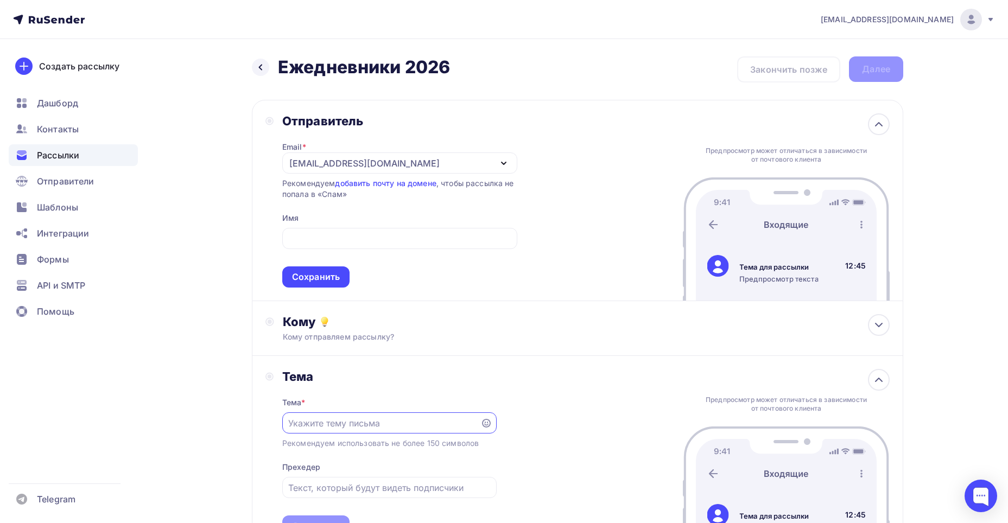
click at [307, 364] on div "Тема Тема * Рекомендуем использовать не более 150 символов Прехедер Сохранить П…" at bounding box center [578, 453] width 652 height 194
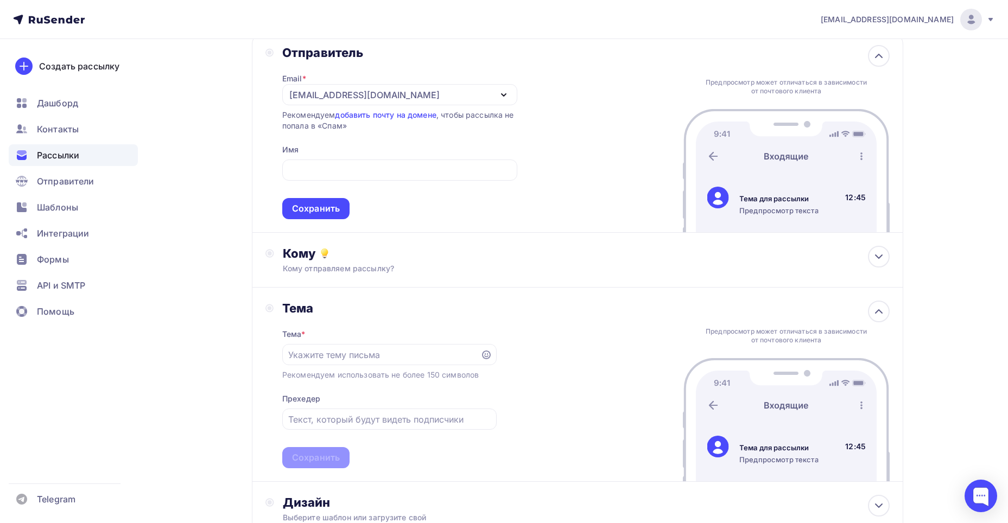
scroll to position [206, 0]
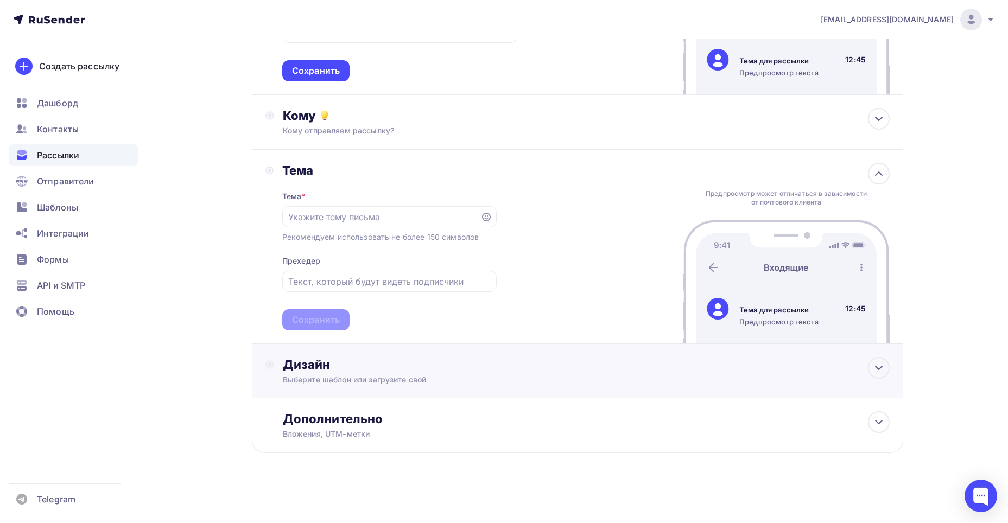
click at [514, 376] on div "Выберите шаблон или загрузите свой" at bounding box center [556, 380] width 547 height 11
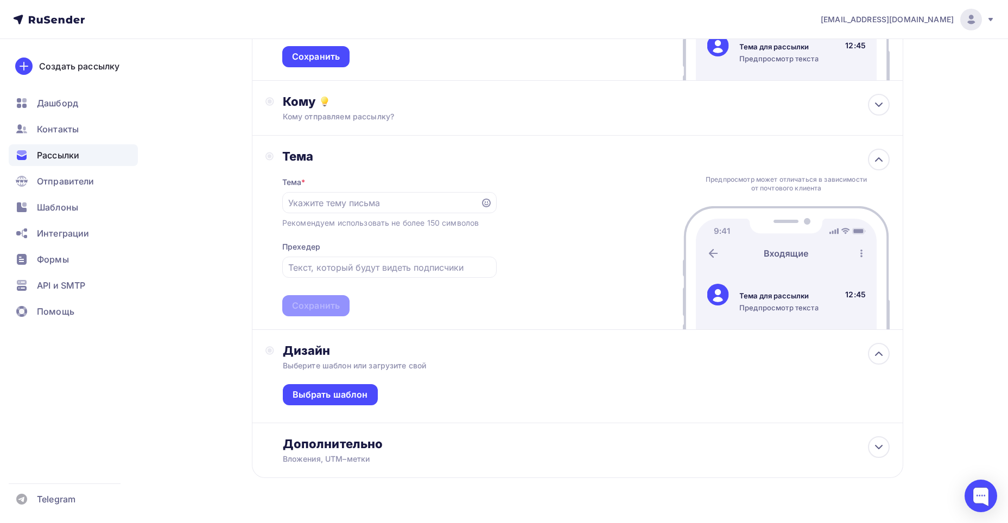
scroll to position [245, 0]
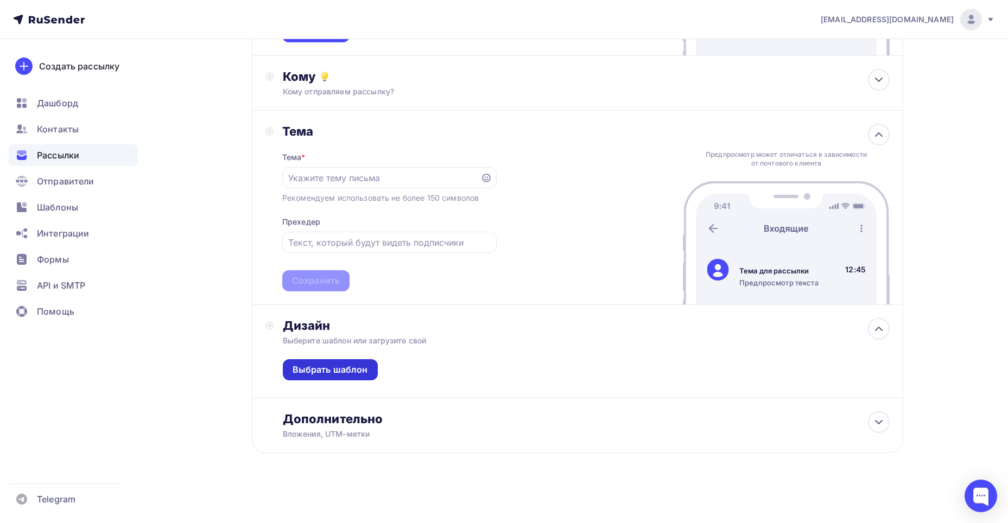
click at [357, 370] on div "Выбрать шаблон" at bounding box center [330, 370] width 75 height 12
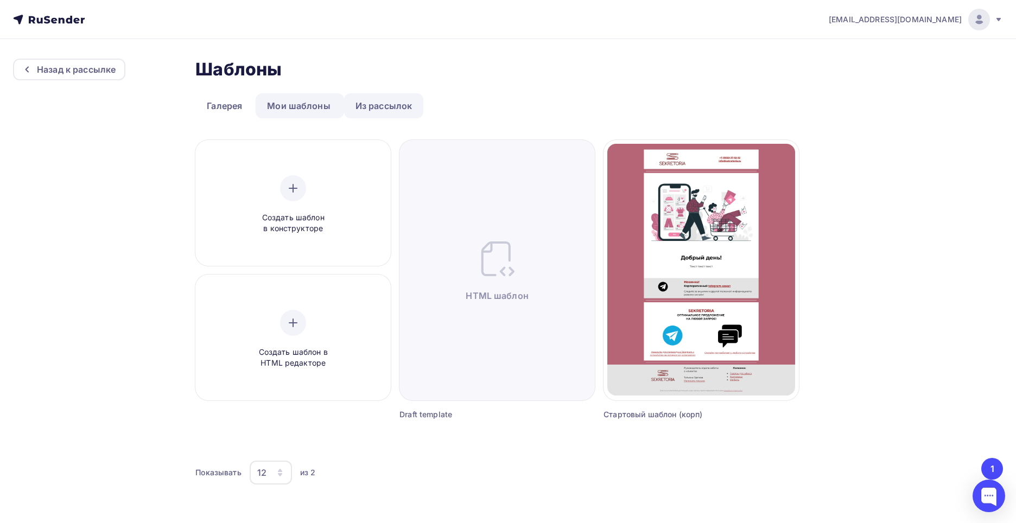
click at [399, 100] on link "Из рассылок" at bounding box center [384, 105] width 80 height 25
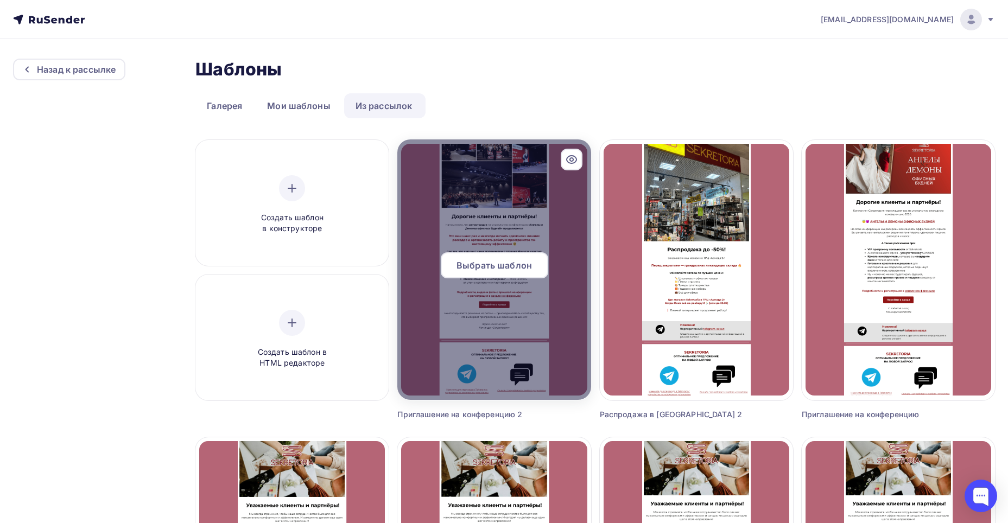
click at [536, 264] on div "Выбрать шаблон" at bounding box center [495, 265] width 108 height 26
